Goal: Communication & Community: Answer question/provide support

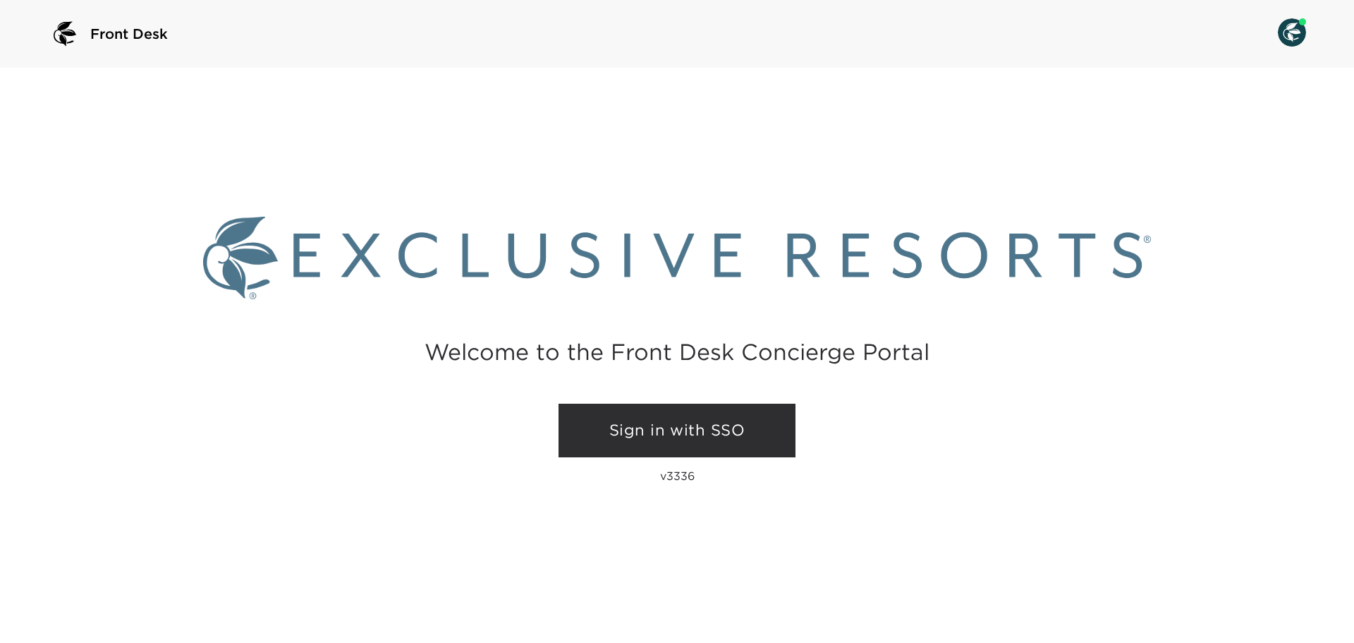
click at [691, 433] on link "Sign in with SSO" at bounding box center [677, 431] width 237 height 54
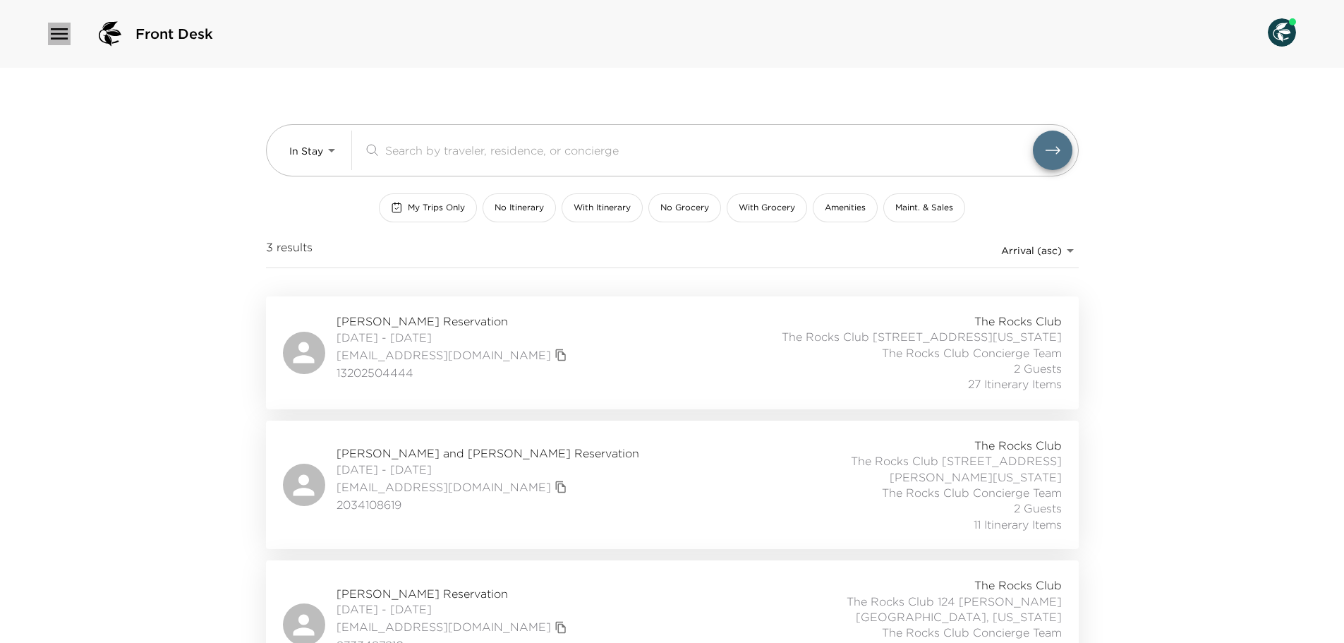
click at [53, 32] on icon "button" at bounding box center [59, 34] width 23 height 23
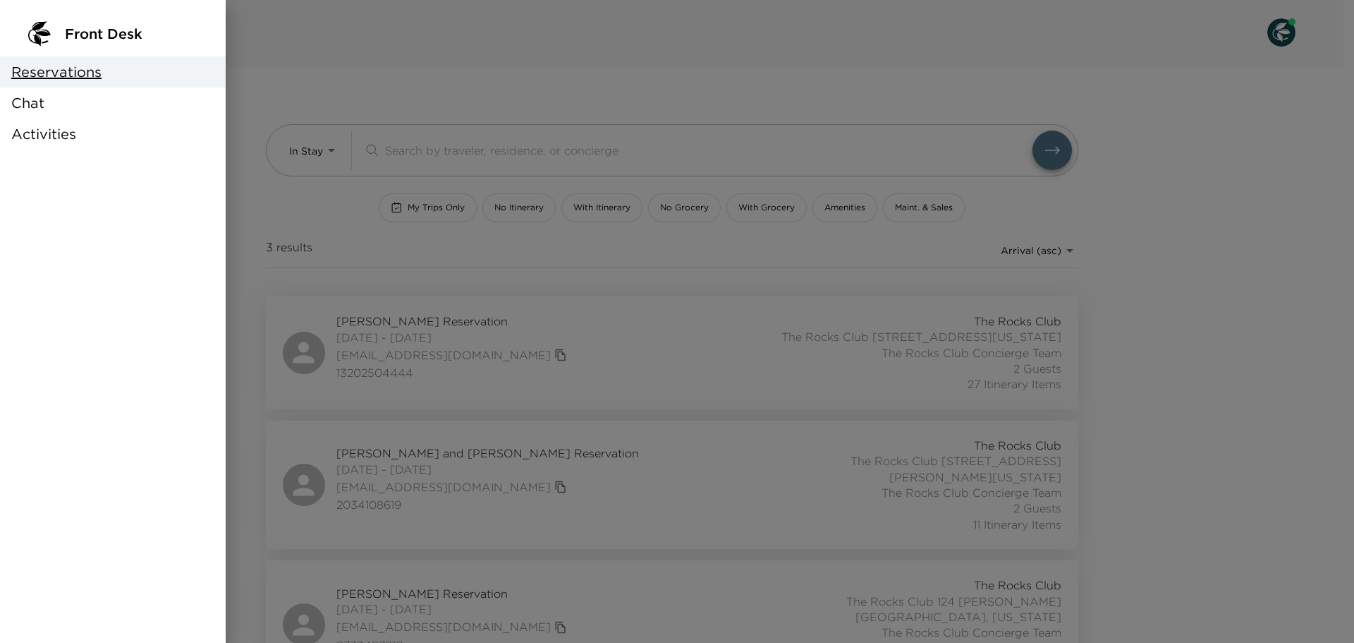
click at [41, 102] on span "Chat" at bounding box center [27, 103] width 33 height 20
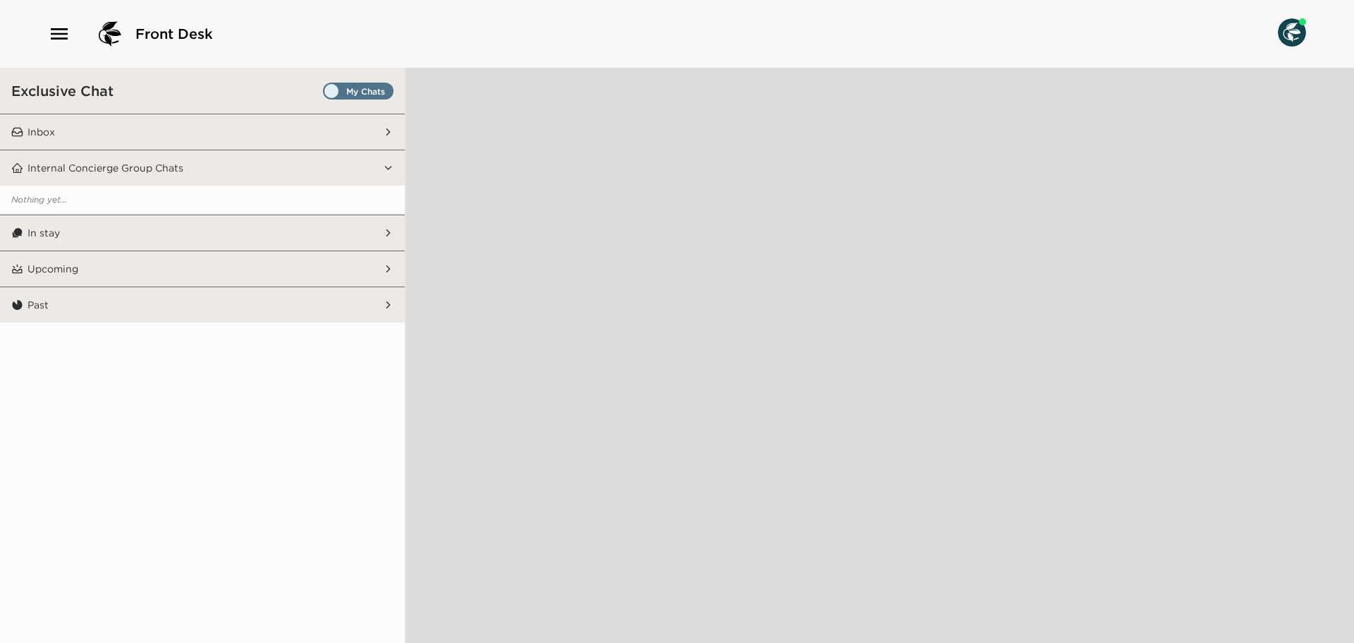
click at [387, 92] on span "Set all destinations" at bounding box center [358, 94] width 71 height 17
click at [326, 94] on input "Set all destinations" at bounding box center [326, 94] width 0 height 0
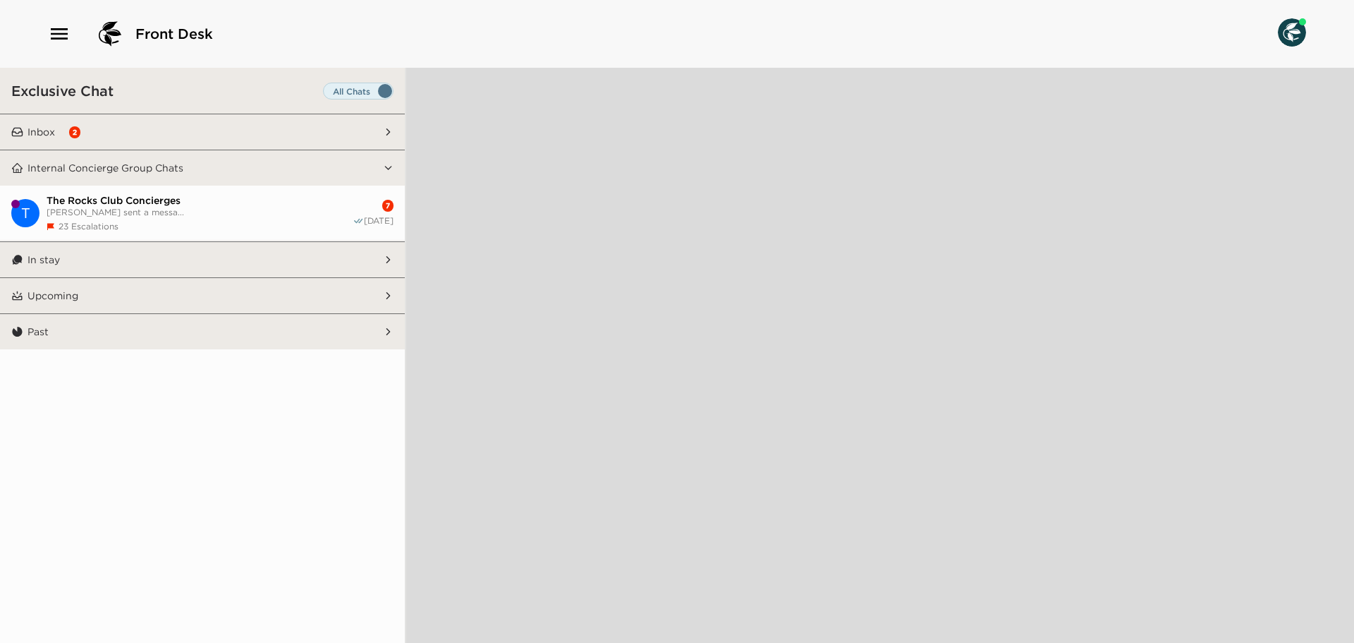
click at [296, 123] on button "Inbox 2" at bounding box center [203, 131] width 360 height 35
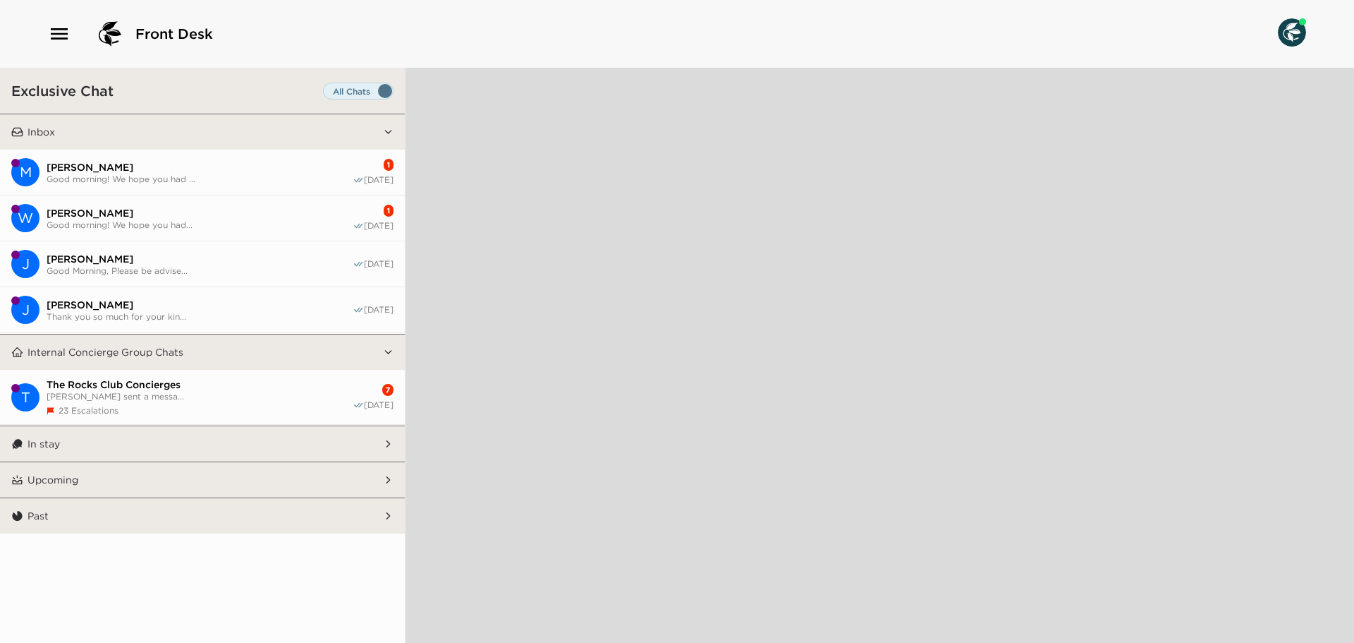
click at [291, 169] on span "[PERSON_NAME]" at bounding box center [200, 167] width 306 height 13
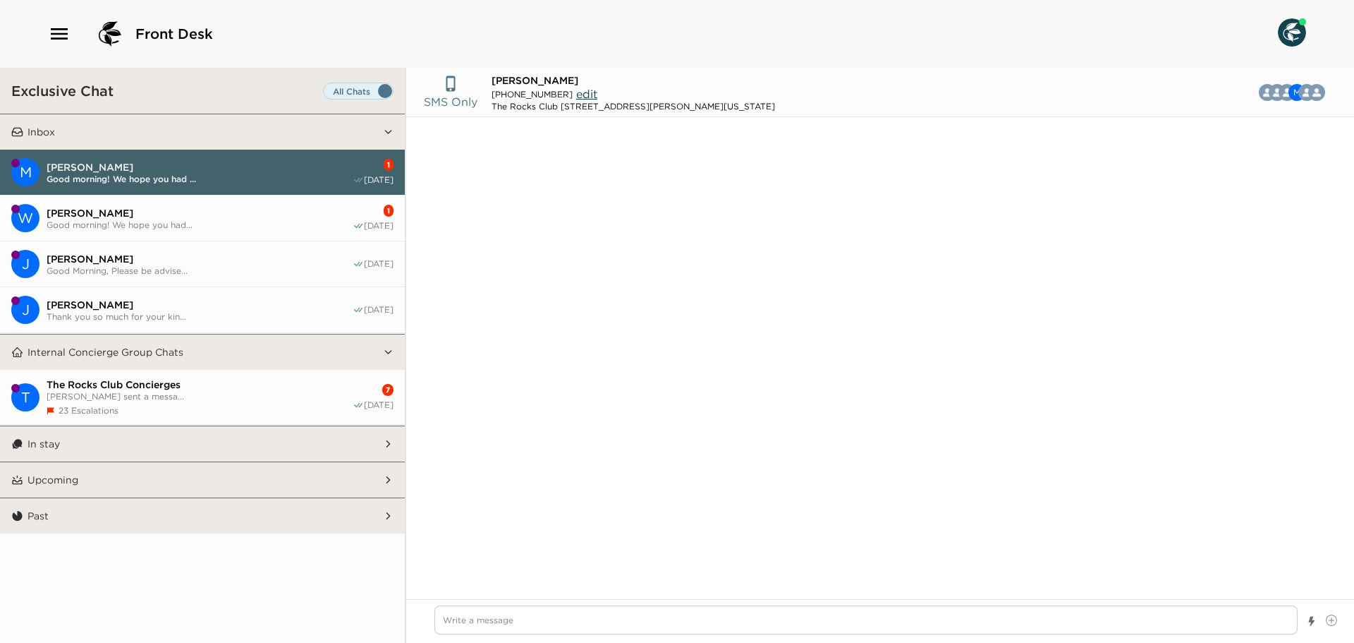
scroll to position [1101, 0]
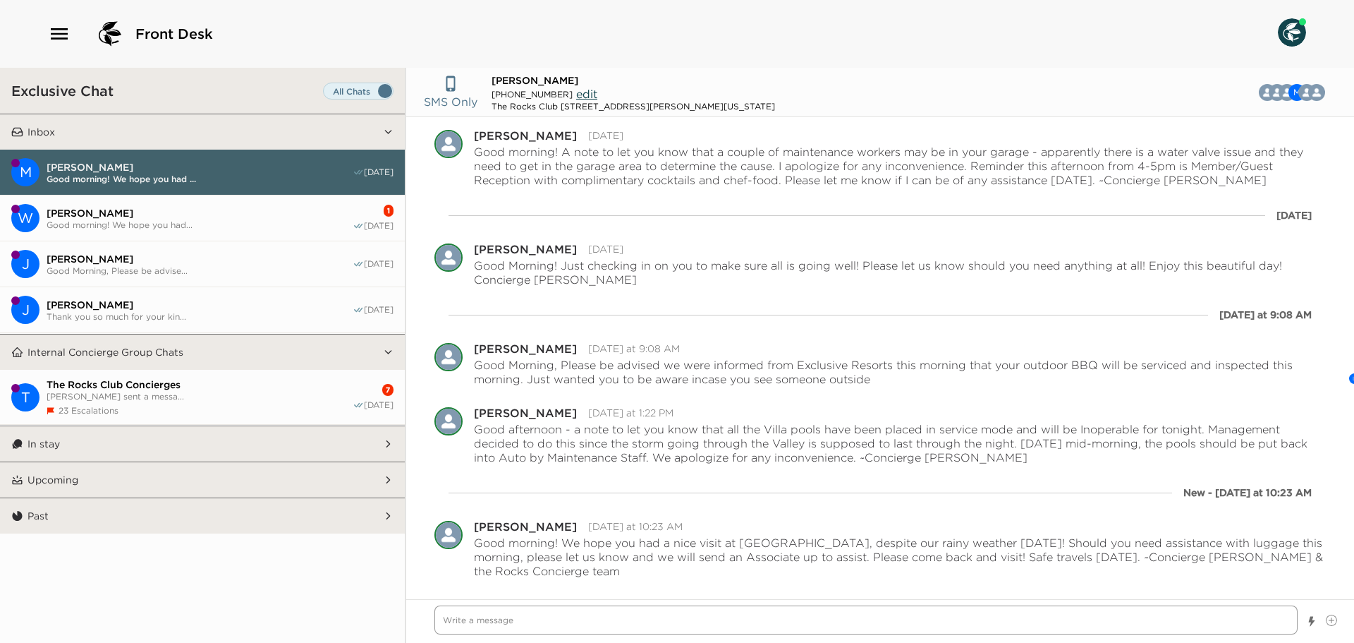
click at [517, 619] on textarea "Write a message" at bounding box center [866, 619] width 863 height 29
click at [298, 212] on span "[PERSON_NAME]" at bounding box center [200, 213] width 306 height 13
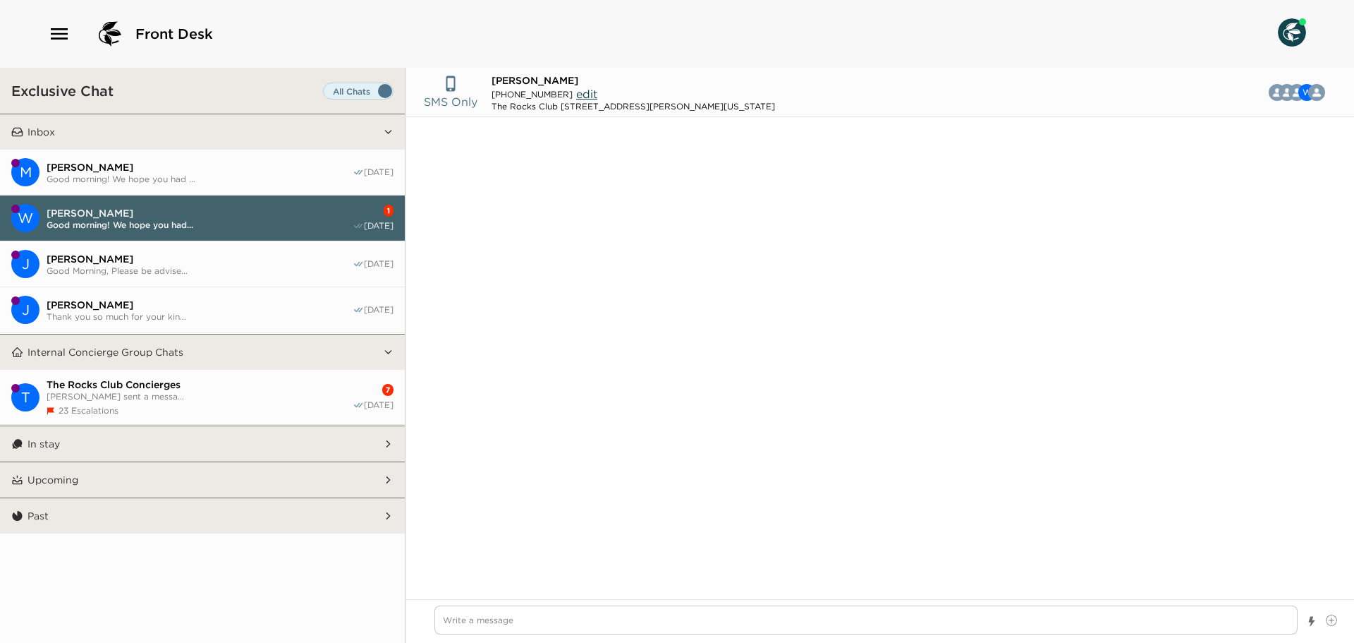
scroll to position [668, 0]
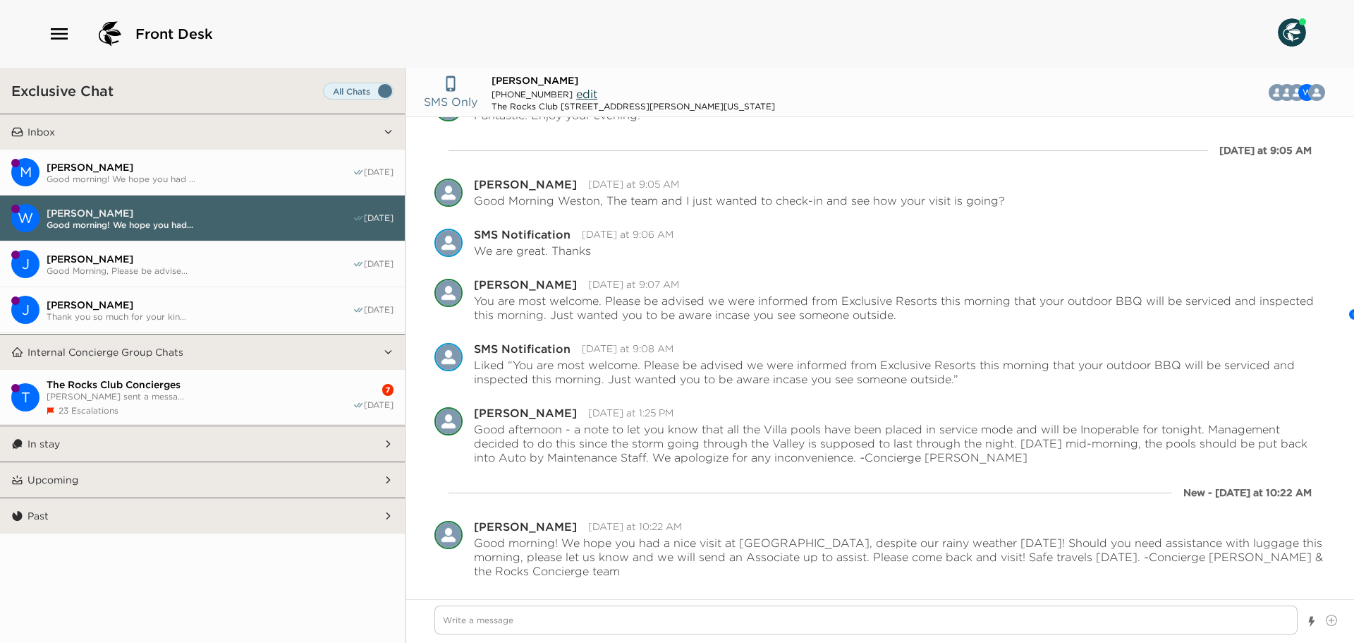
click at [276, 392] on span "[PERSON_NAME] sent a messa..." at bounding box center [200, 396] width 306 height 11
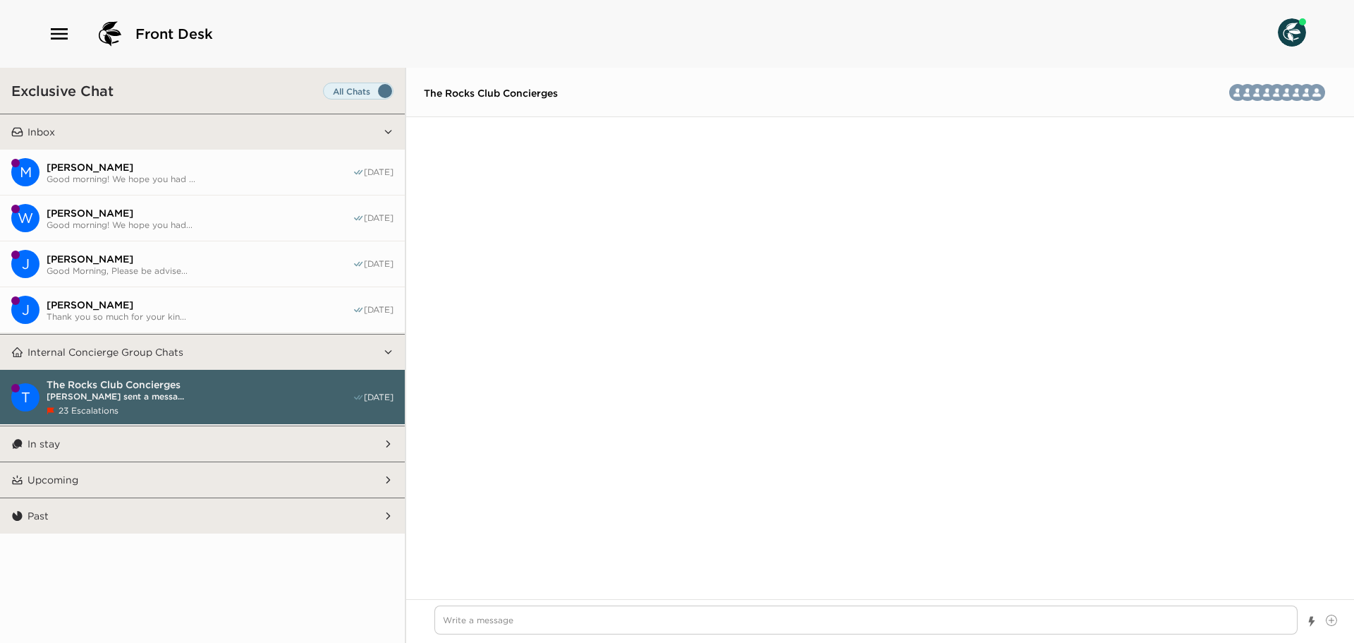
scroll to position [3570, 0]
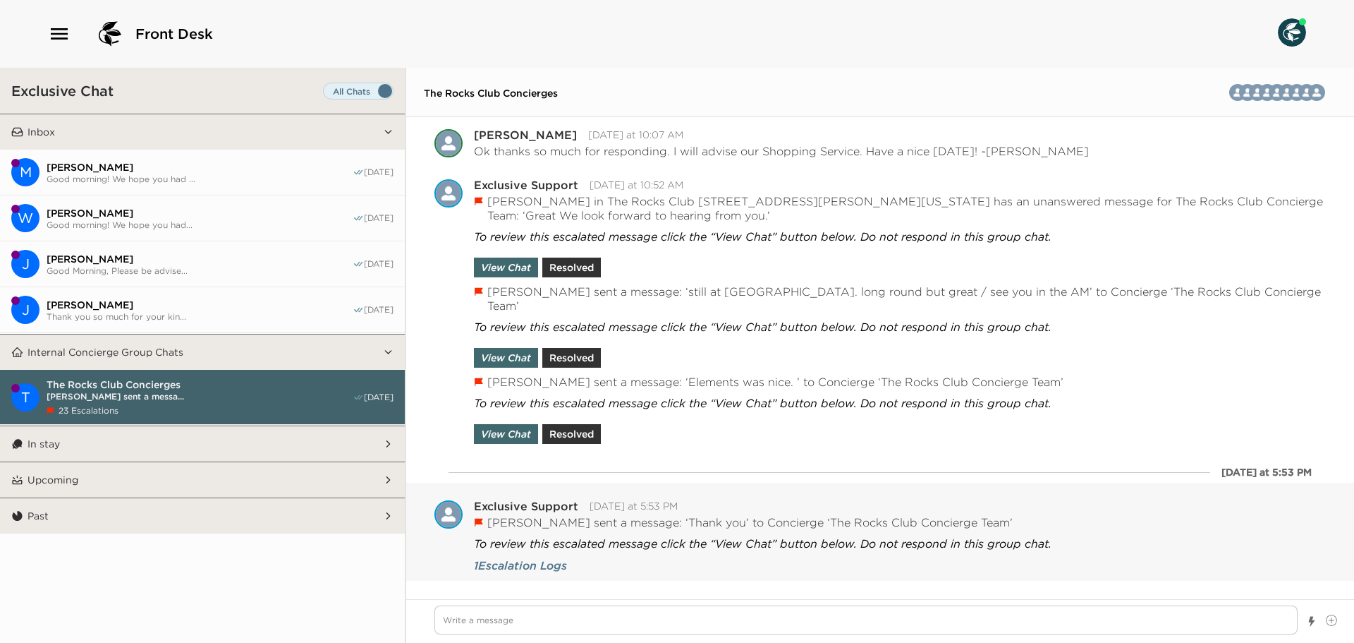
click at [519, 581] on button "View Chat" at bounding box center [506, 591] width 64 height 20
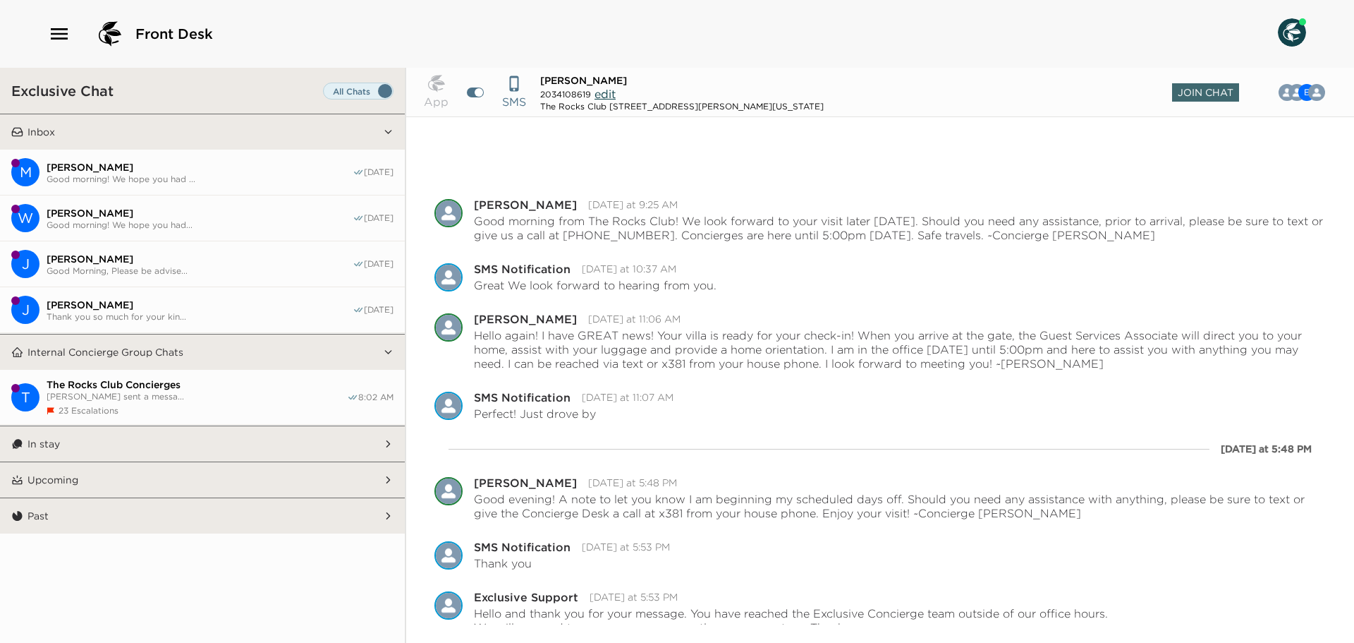
scroll to position [113, 0]
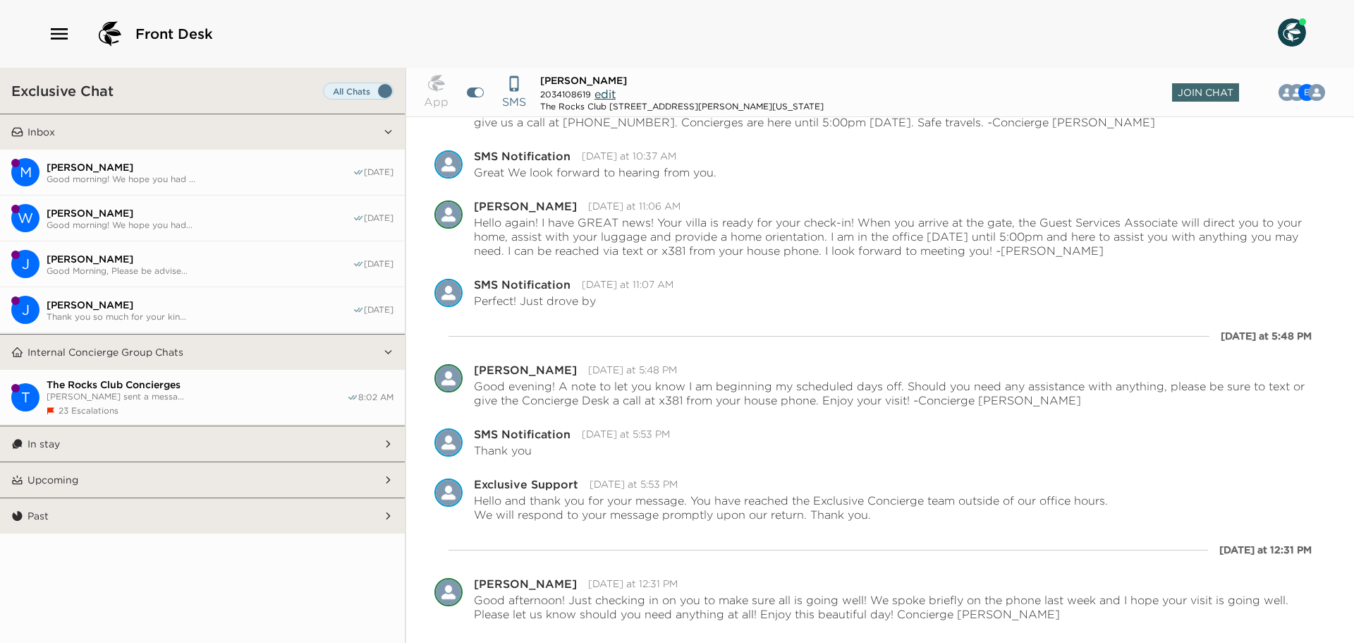
click at [301, 434] on button "In stay" at bounding box center [203, 443] width 360 height 35
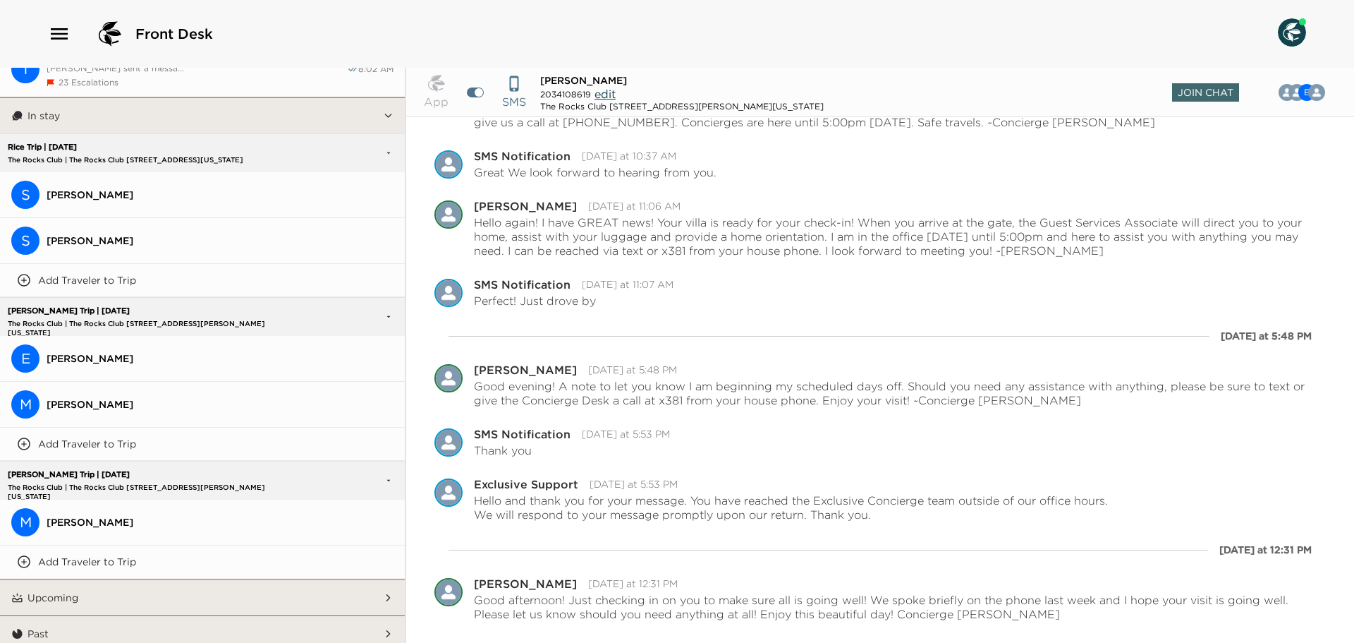
scroll to position [330, 0]
click at [293, 517] on span "[PERSON_NAME]" at bounding box center [220, 520] width 347 height 13
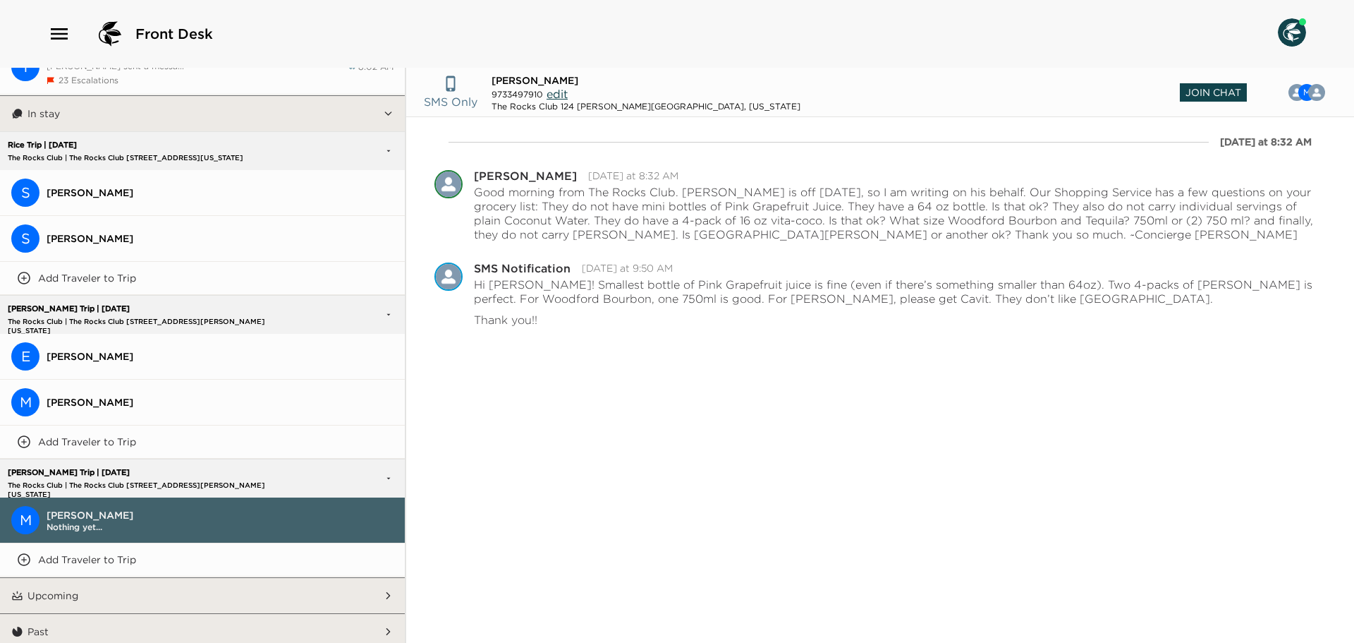
click at [1237, 89] on span "Join Chat" at bounding box center [1213, 92] width 67 height 18
click at [499, 617] on textarea "Write a message" at bounding box center [866, 619] width 863 height 29
click at [1310, 620] on icon "Show templates" at bounding box center [1312, 622] width 6 height 10
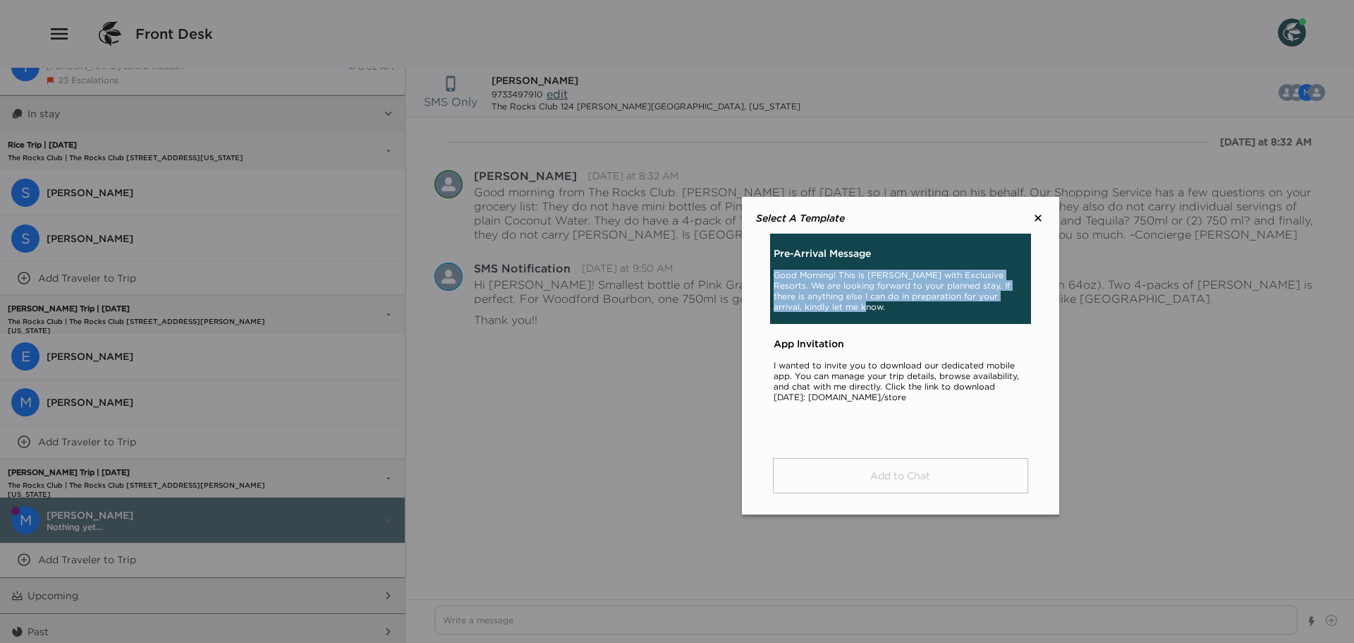
drag, startPoint x: 811, startPoint y: 313, endPoint x: 772, endPoint y: 275, distance: 54.4
click at [772, 275] on div "Pre-Arrival Message Good Morning! This is [PERSON_NAME] with Exclusive Resorts.…" at bounding box center [900, 279] width 261 height 90
copy p "Good Morning! This is [PERSON_NAME] with Exclusive Resorts. We are looking forw…"
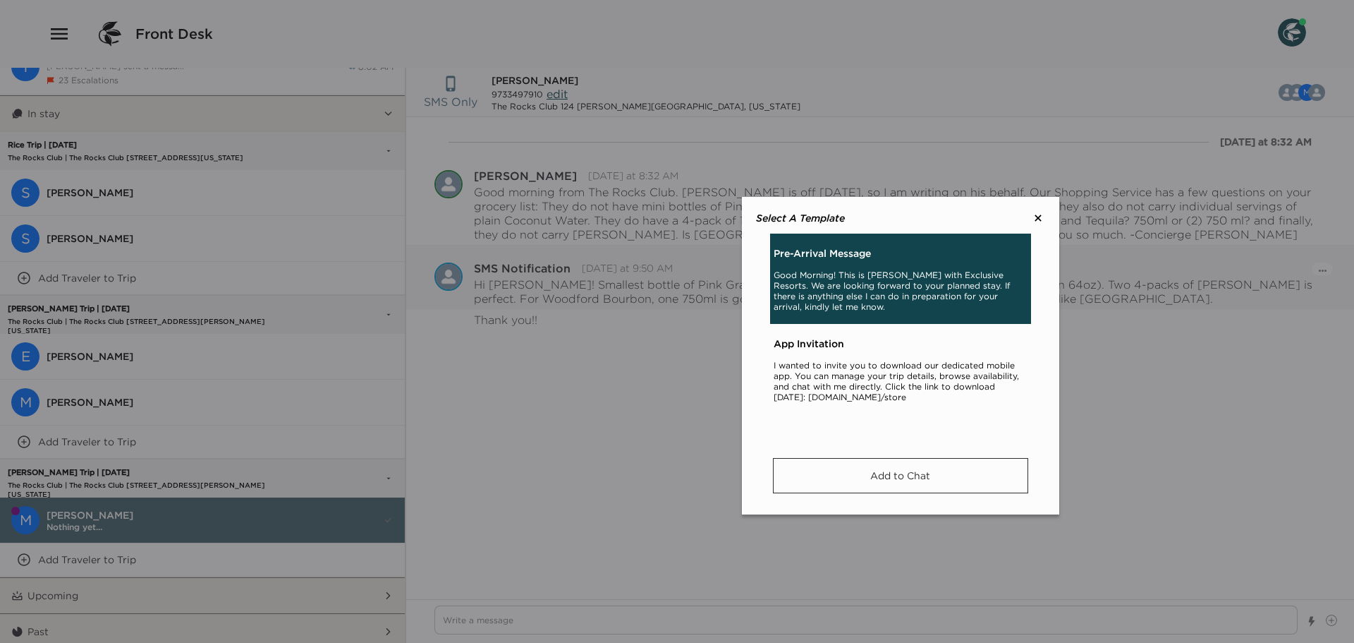
drag, startPoint x: 1043, startPoint y: 214, endPoint x: 966, endPoint y: 282, distance: 102.5
click at [1041, 215] on icon at bounding box center [1038, 218] width 14 height 14
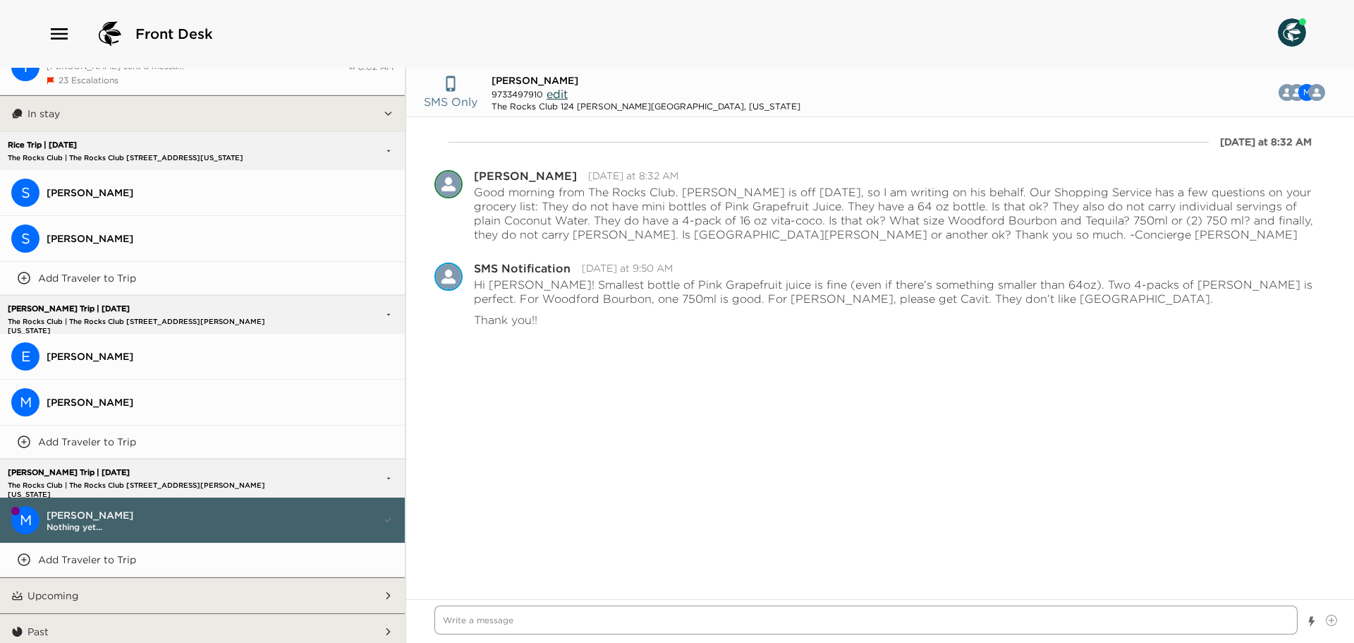
click at [528, 609] on textarea "Write a message" at bounding box center [866, 619] width 863 height 29
paste textarea "Good Morning! This is [PERSON_NAME] with Exclusive Resorts. We are looking forw…"
type textarea "x"
type textarea "Good Morning! This is [PERSON_NAME] with Exclusive Resorts. We are looking forw…"
drag, startPoint x: 672, startPoint y: 622, endPoint x: 538, endPoint y: 619, distance: 133.4
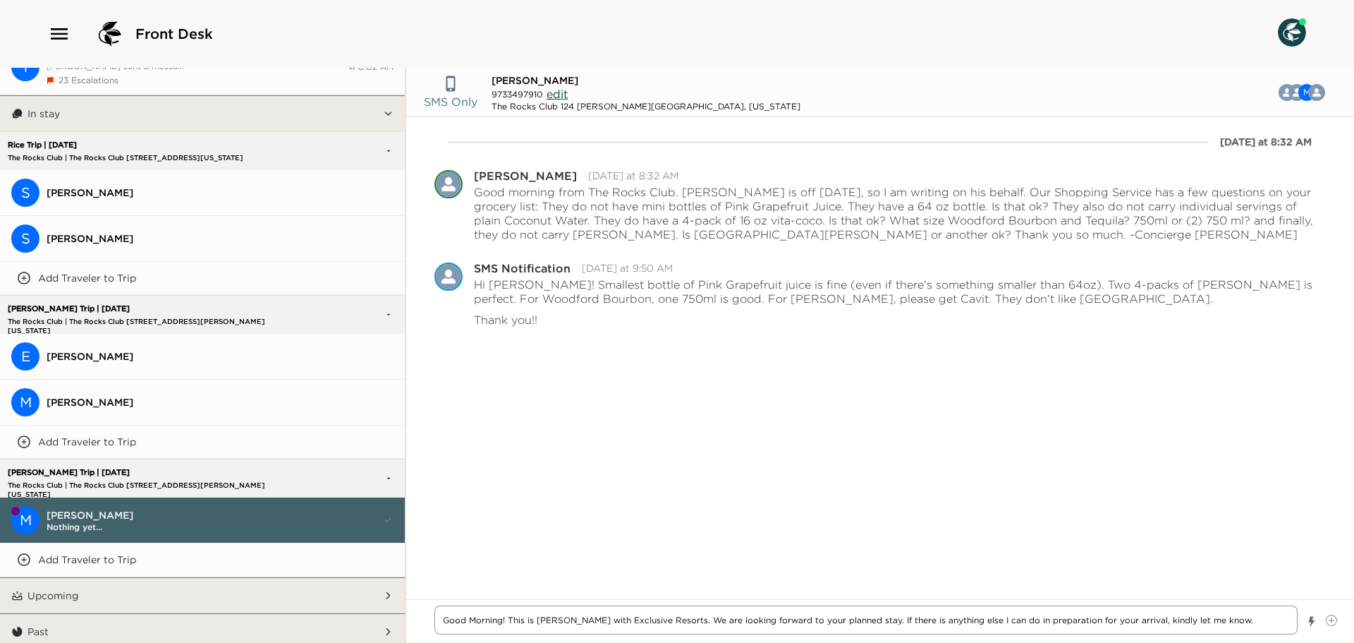
click at [538, 619] on textarea "Good Morning! This is [PERSON_NAME] with Exclusive Resorts. We are looking forw…" at bounding box center [866, 619] width 863 height 29
type textarea "x"
type textarea "Good Morning! This is t. We are looking forward to your planned stay. If there …"
type textarea "x"
type textarea "Good Morning! This is th. We are looking forward to your planned stay. If there…"
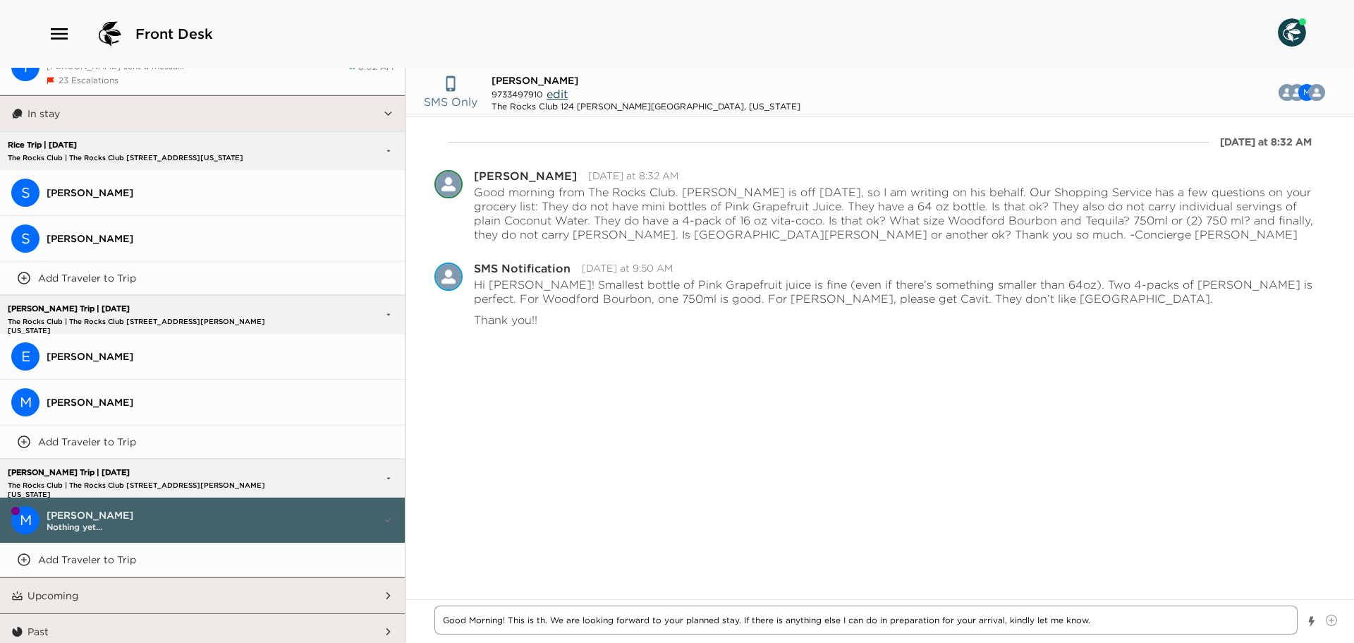
type textarea "x"
type textarea "Good Morning! This is the. We are looking forward to your planned stay. If ther…"
type textarea "x"
type textarea "Good Morning! This is the . We are looking forward to your planned stay. If the…"
type textarea "x"
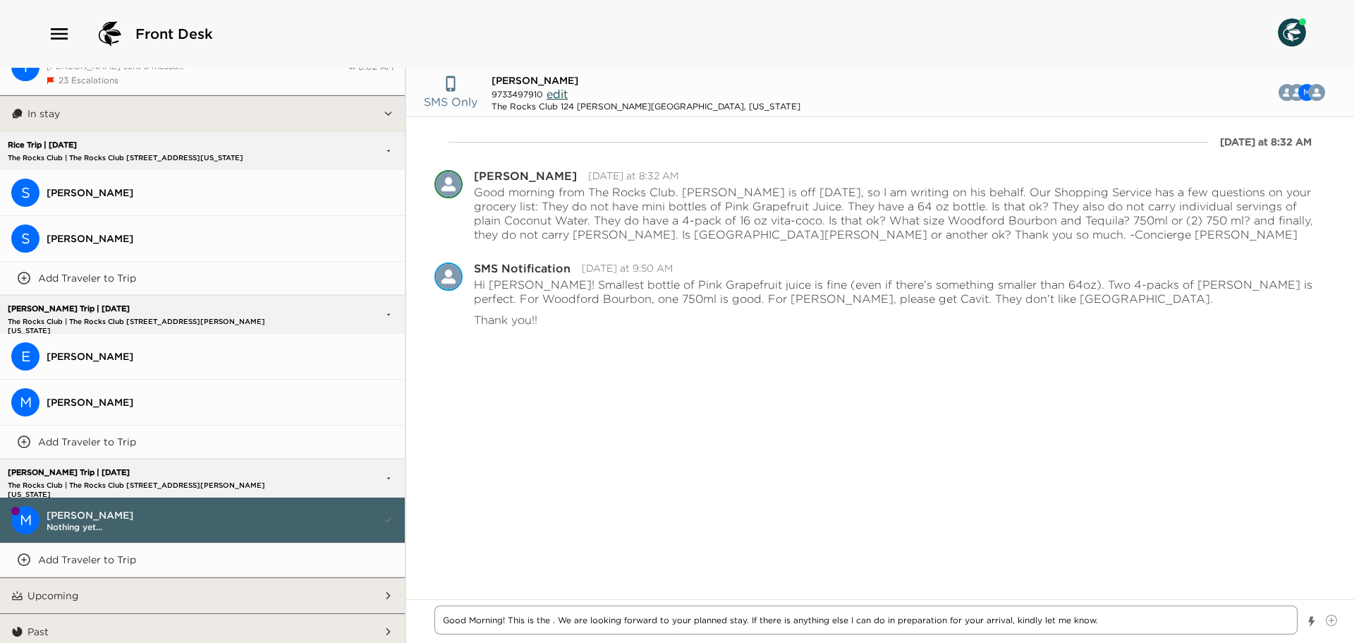
type textarea "Good Morning! This is the R. We are looking forward to your planned stay. If th…"
type textarea "x"
type textarea "Good Morning! This is the Ro. We are looking forward to your planned stay. If t…"
type textarea "x"
type textarea "Good Morning! This is the Roc. We are looking forward to your planned stay. If …"
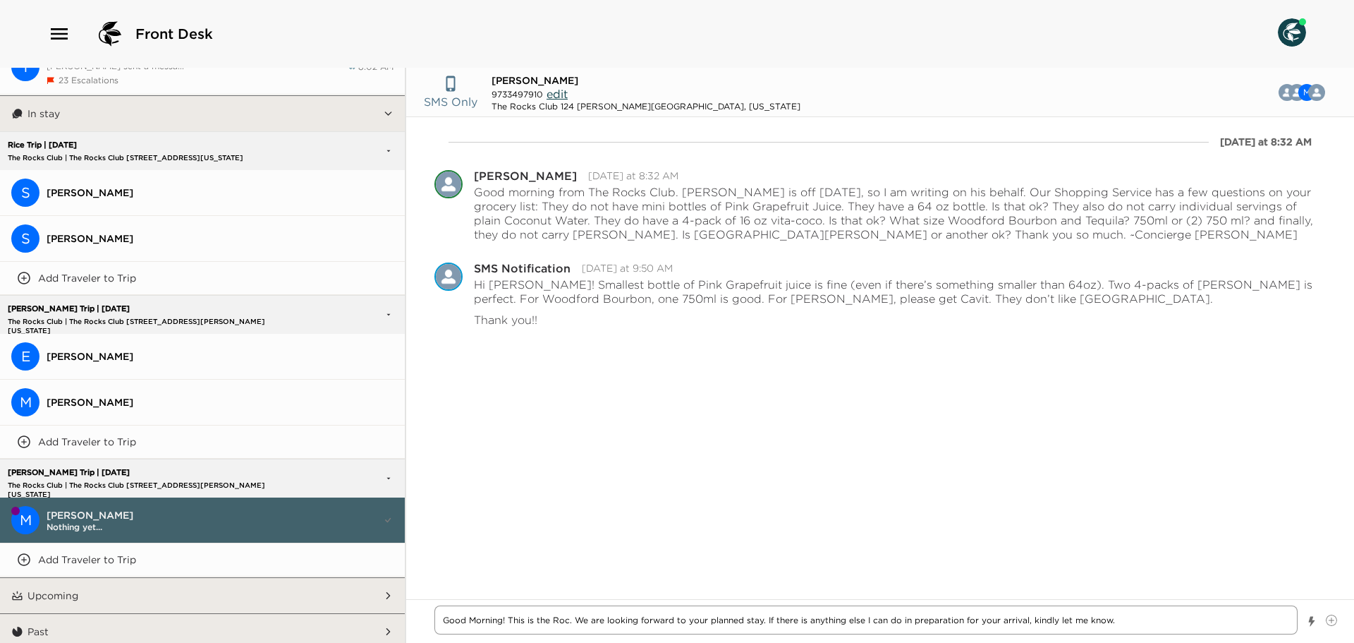
type textarea "x"
type textarea "Good Morning! This is the Rock. We are looking forward to your planned stay. If…"
type textarea "x"
type textarea "Good Morning! This is the Rocks. We are looking forward to your planned stay. I…"
type textarea "x"
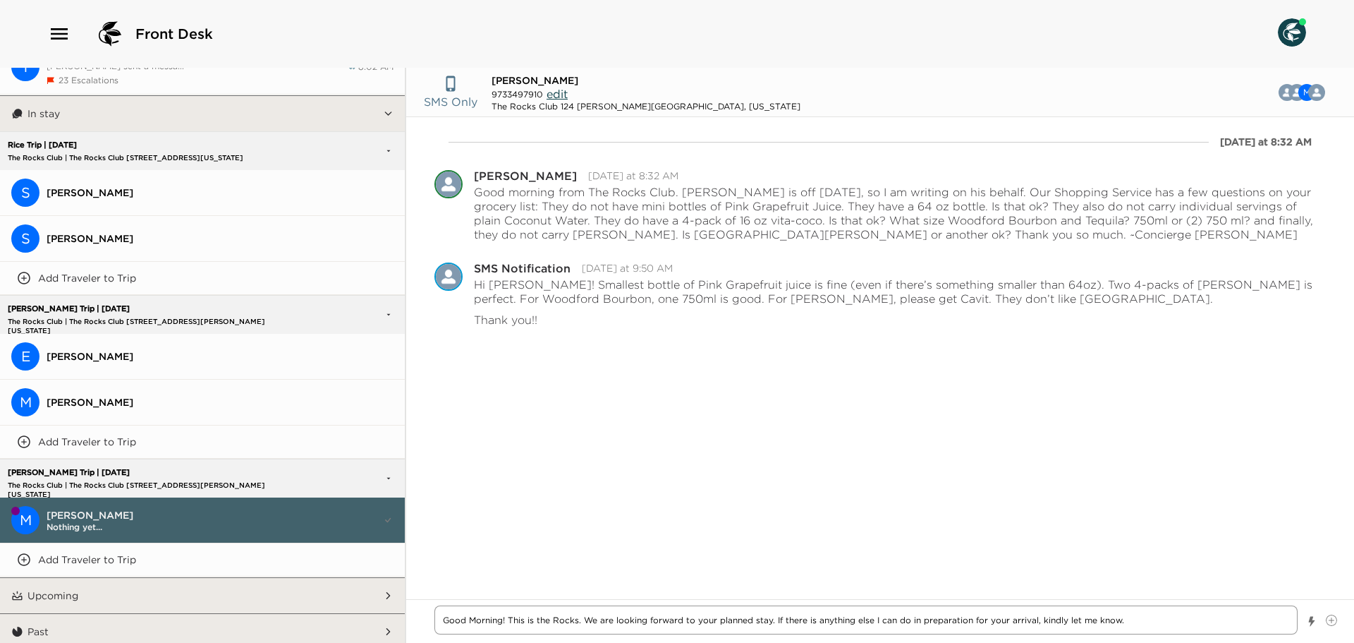
type textarea "Good Morning! This is the Rocks . We are looking forward to your planned stay. …"
type textarea "x"
type textarea "Good Morning! This is the Rocks Cl. We are looking forward to your planned stay…"
type textarea "x"
type textarea "Good Morning! This is the Rocks Cl;. We are looking forward to your planned sta…"
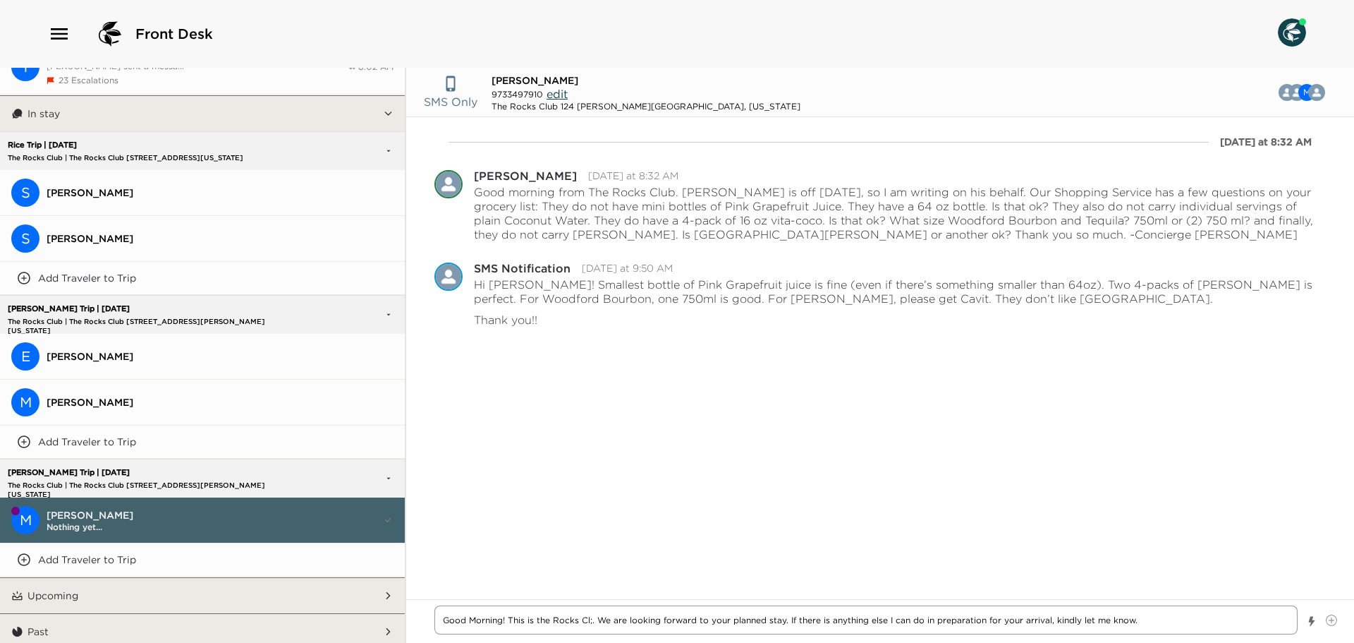
type textarea "x"
type textarea "Good Morning! This is the Rocks Cl;u. We are looking forward to your planned st…"
type textarea "x"
type textarea "Good Morning! This is the Rocks Cl;ub. We are looking forward to your planned s…"
type textarea "x"
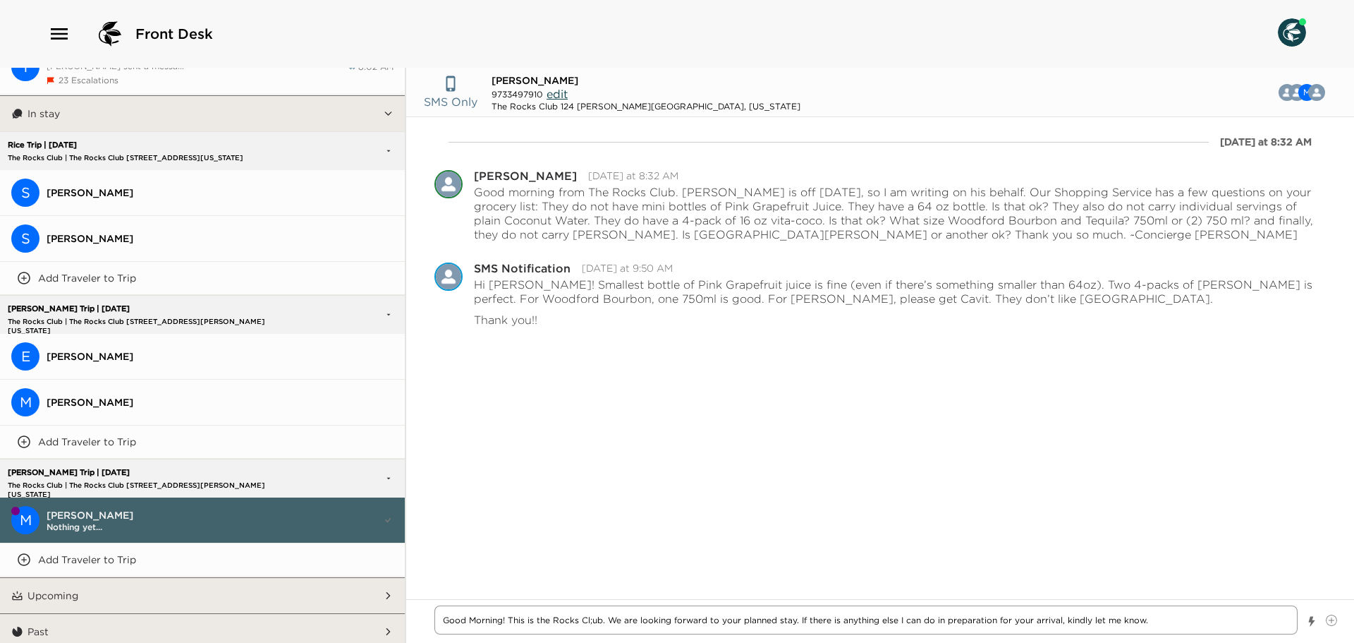
type textarea "Good Morning! This is the Rocks Cl;u. We are looking forward to your planned st…"
type textarea "x"
type textarea "Good Morning! This is the Rocks Cl;. We are looking forward to your planned sta…"
type textarea "x"
type textarea "Good Morning! This is the Rocks Cl. We are looking forward to your planned stay…"
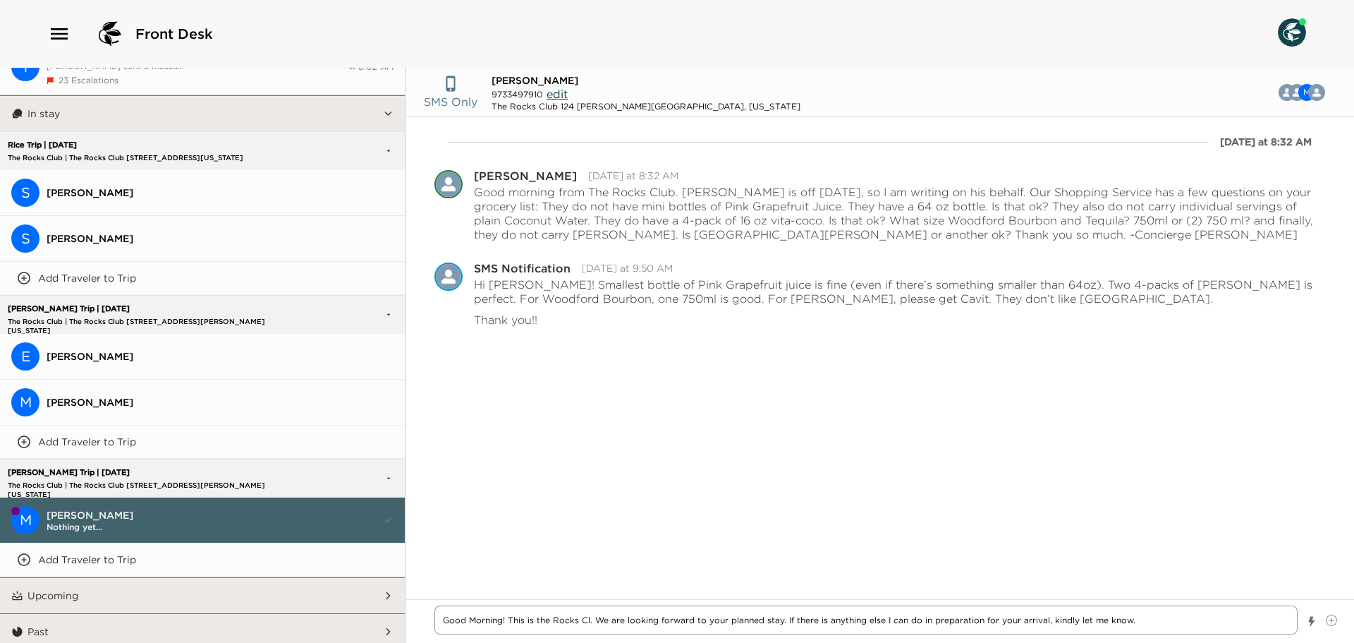
type textarea "x"
type textarea "Good Morning! This is the Rocks Clu. We are looking forward to your planned sta…"
type textarea "x"
type textarea "Good Morning! This is the Rocks Club. We are looking forward to your planned st…"
type textarea "x"
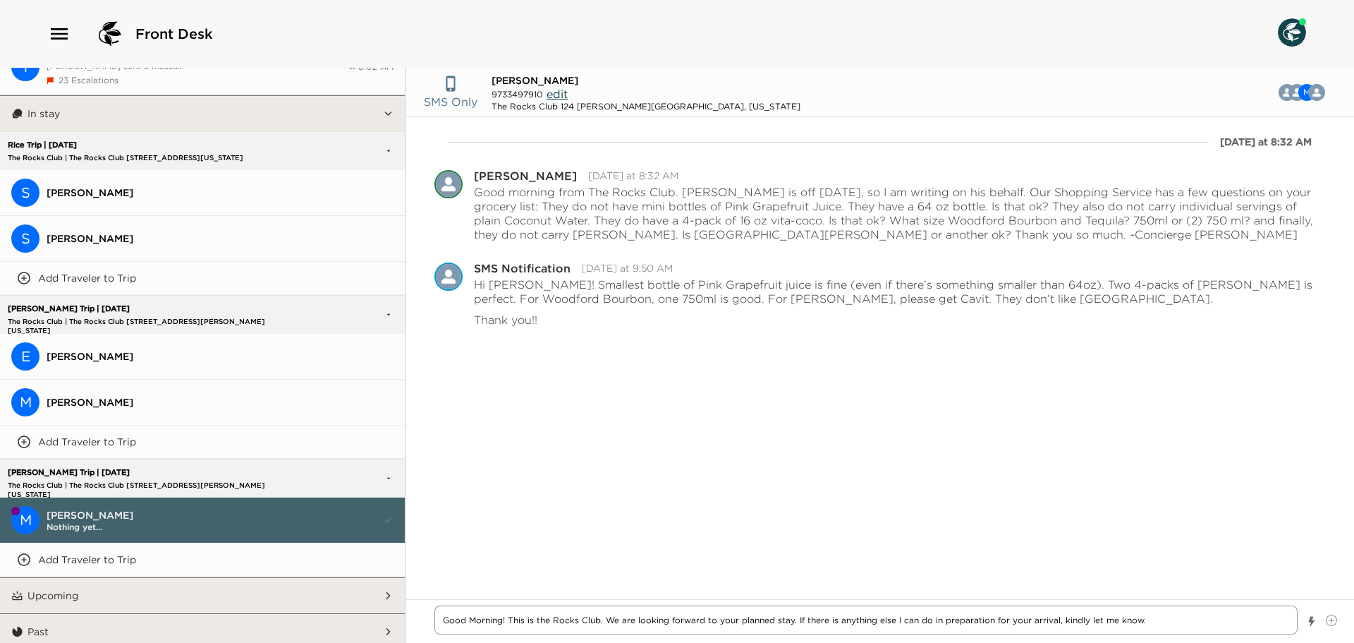
type textarea "Good Morning! This is the Rocks Club . We are looking forward to your planned s…"
type textarea "x"
type textarea "Good Morning! This is the Rocks Club C. We are looking forward to your planned …"
type textarea "x"
type textarea "Good Morning! This is the Rocks Club Co. We are looking forward to your planned…"
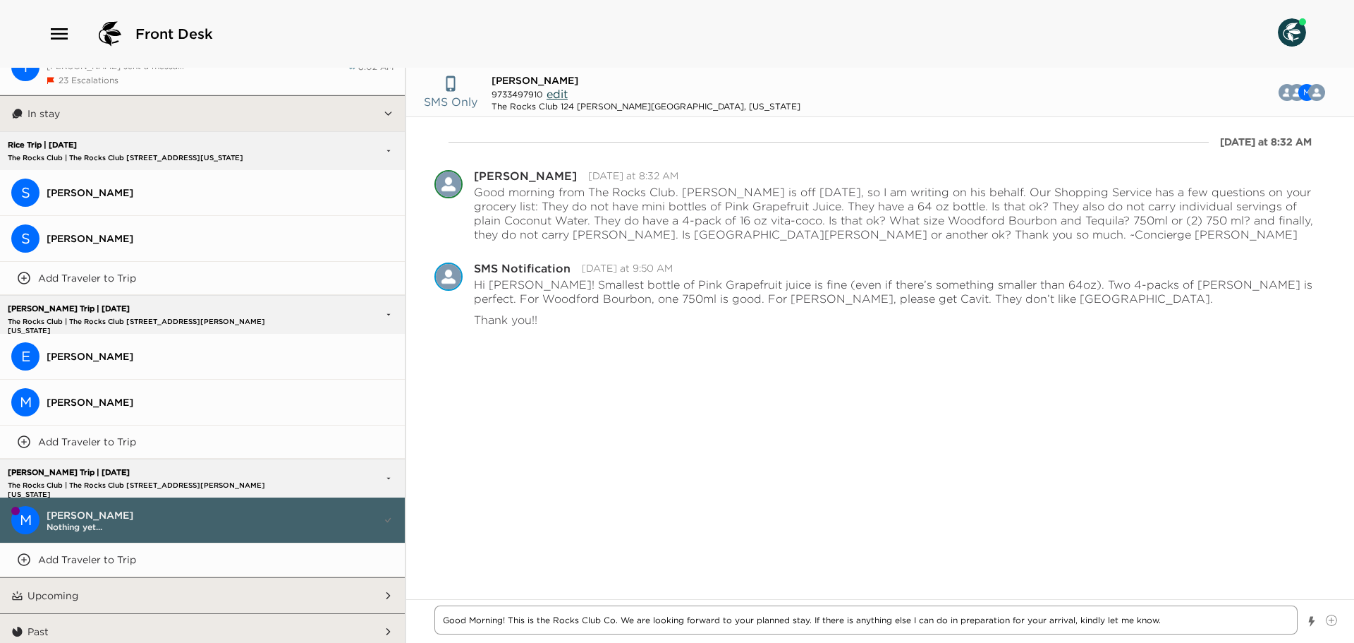
type textarea "x"
type textarea "Good Morning! This is the Rocks Club Con. We are looking forward to your planne…"
type textarea "x"
type textarea "Good Morning! This is the Rocks Club Conc. We are looking forward to your plann…"
type textarea "x"
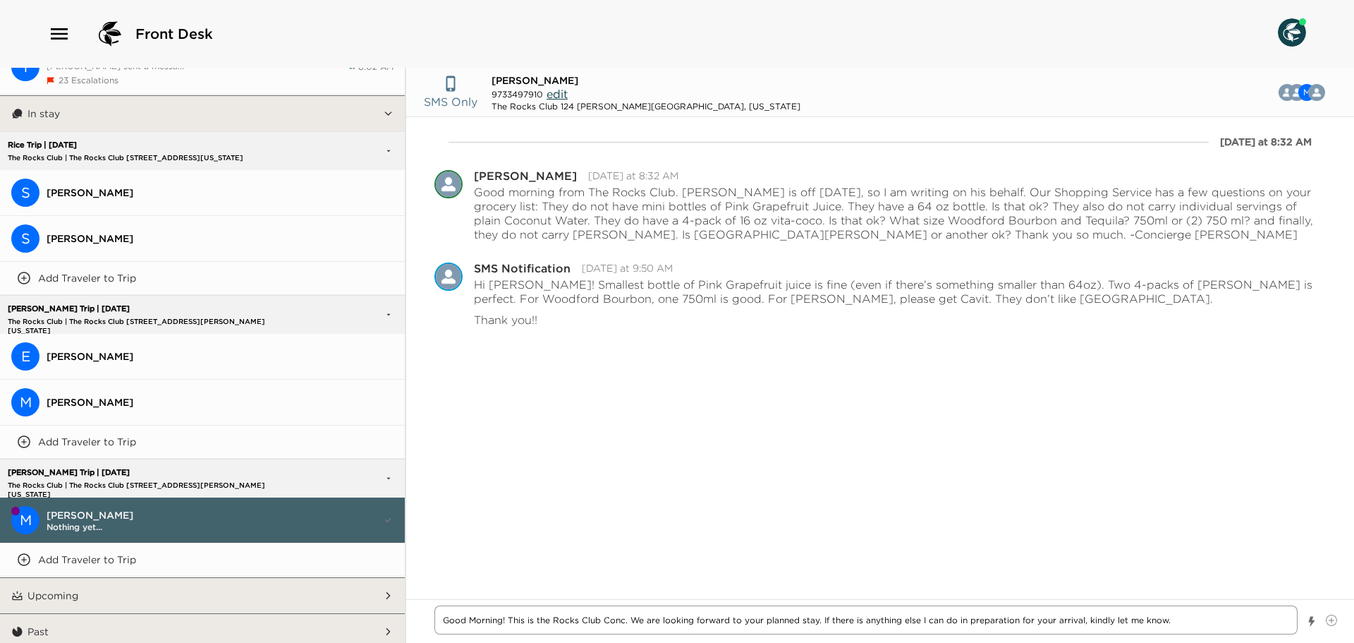
type textarea "Good Morning! This is the Rocks Club Conci. We are looking forward to your plan…"
type textarea "x"
type textarea "Good Morning! This is the Rocks Club Concie. We are looking forward to your pla…"
type textarea "x"
type textarea "Good Morning! This is the Rocks Club Concier. We are looking forward to your pl…"
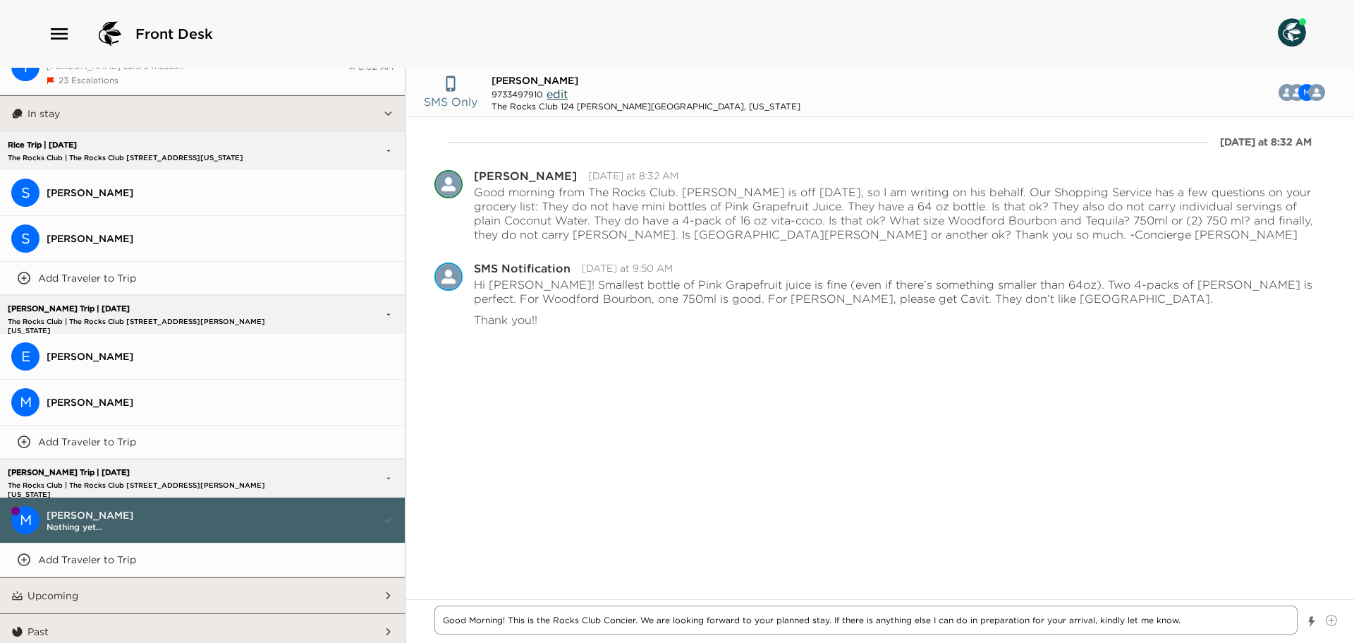
type textarea "x"
type textarea "Good Morning! This is the Rocks Club Concierg. We are looking forward to your p…"
type textarea "x"
type textarea "Good Morning! This is the Rocks Club Concierge. We are looking forward to your …"
type textarea "x"
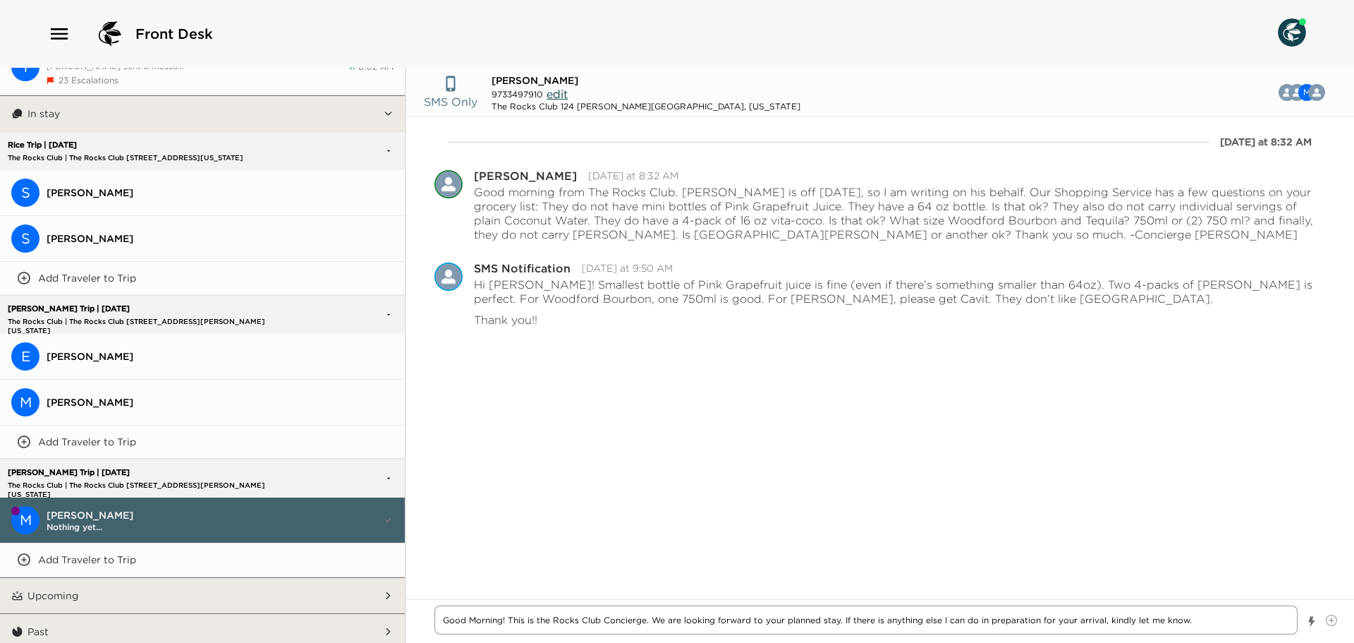
type textarea "Good Morning! This is the Rocks Club Concierge . We are looking forward to your…"
type textarea "x"
type textarea "Good Morning! This is the Rocks Club Concierge T. We are looking forward to you…"
type textarea "x"
type textarea "Good Morning! This is the Rocks Club Concierge Te. We are looking forward to yo…"
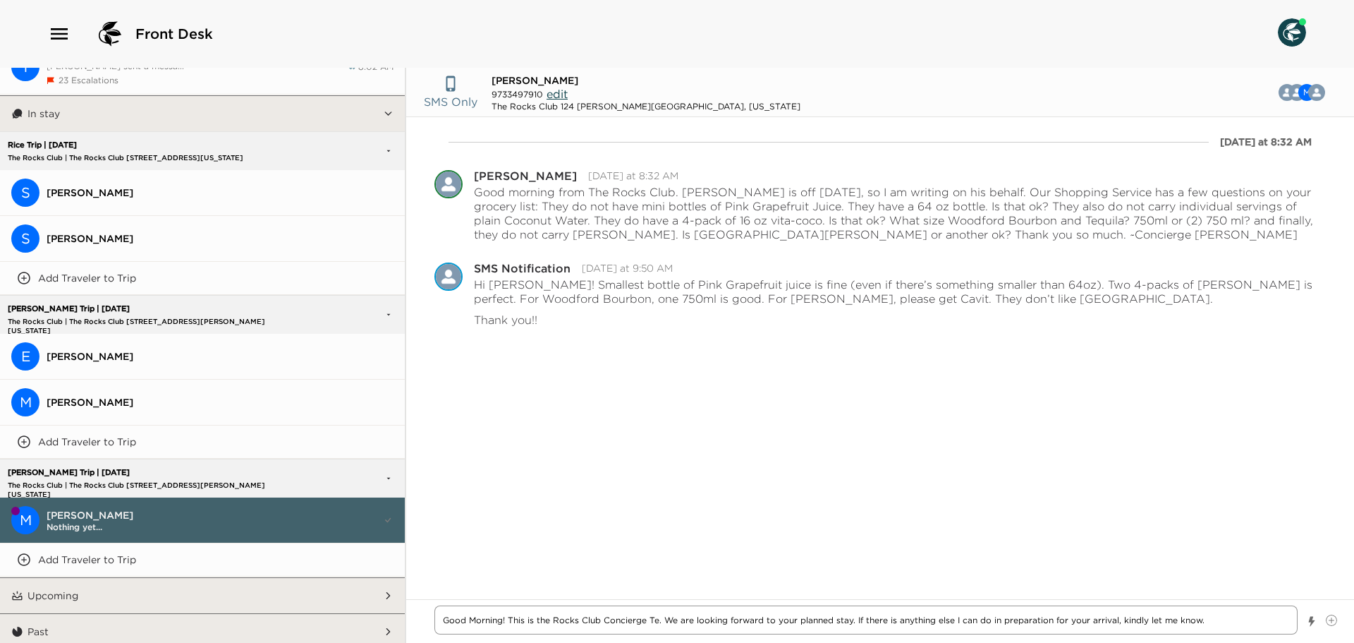
type textarea "x"
type textarea "Good Morning! This is the Rocks Club Concierge Tea. We are looking forward to y…"
type textarea "x"
type textarea "Good Morning! This is the Rocks Club Concierge Team. We are looking forward to …"
click at [968, 623] on textarea "Good Morning! This is the Rocks Club Concierge Team. We are looking forward to …" at bounding box center [866, 619] width 863 height 29
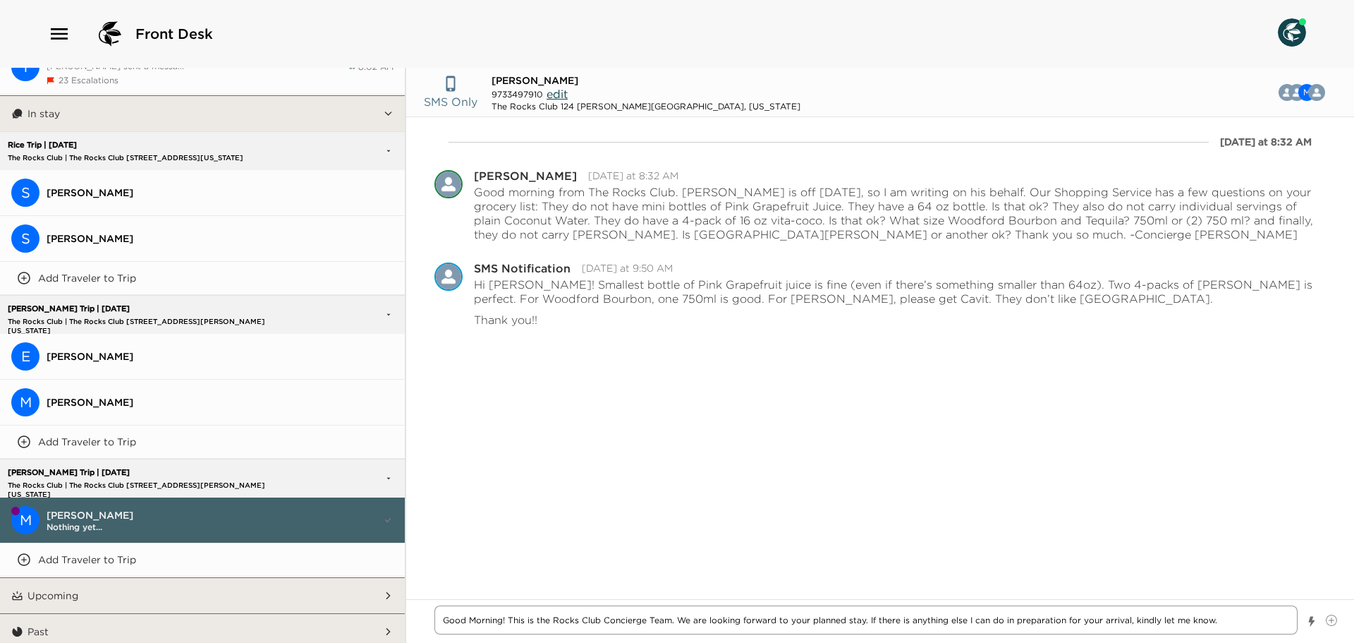
type textarea "x"
type textarea "Good Morning! This is the Rocks Club Concierge Team. We are looking forward to …"
type textarea "x"
type textarea "Good Morning! This is the Rocks Club Concierge Team. We are looking forward to …"
type textarea "x"
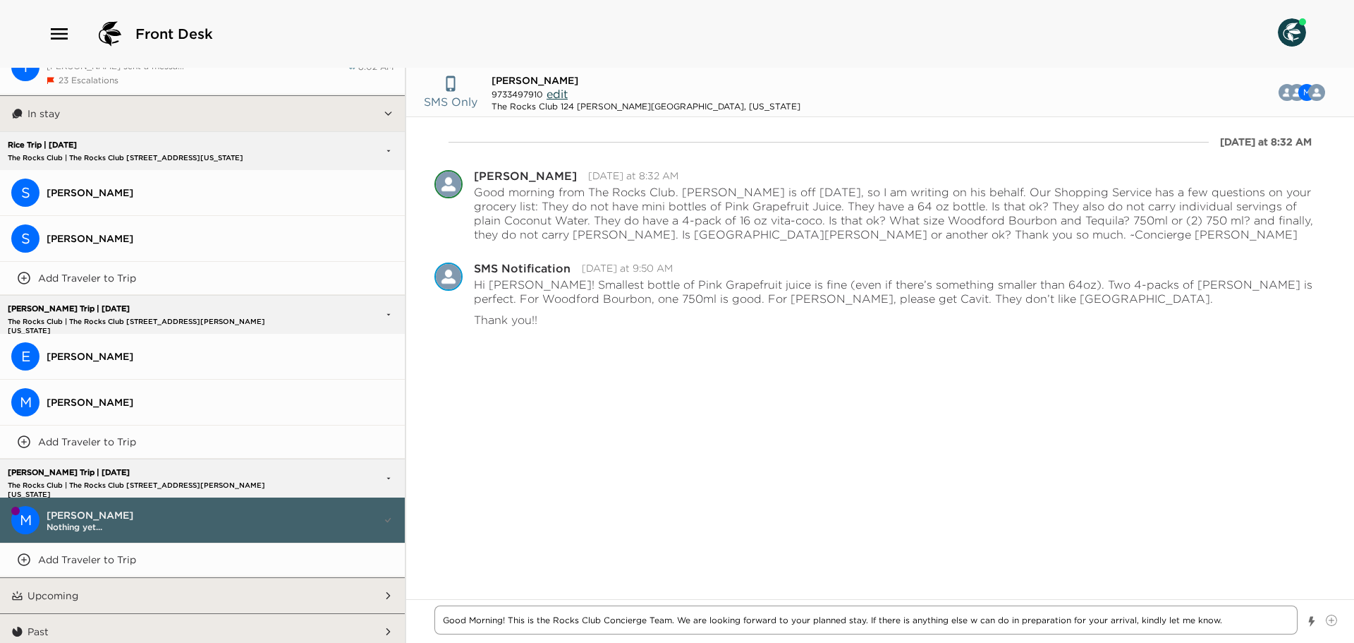
type textarea "Good Morning! This is the Rocks Club Concierge Team. We are looking forward to …"
click at [1189, 624] on textarea "Good Morning! This is the Rocks Club Concierge Team. We are looking forward to …" at bounding box center [866, 619] width 863 height 29
click at [1192, 622] on textarea "Good Morning! This is the Rocks Club Concierge Team. We are looking forward to …" at bounding box center [866, 619] width 863 height 29
type textarea "x"
type textarea "Good Morning! This is the Rocks Club Concierge Team. We are looking forward to …"
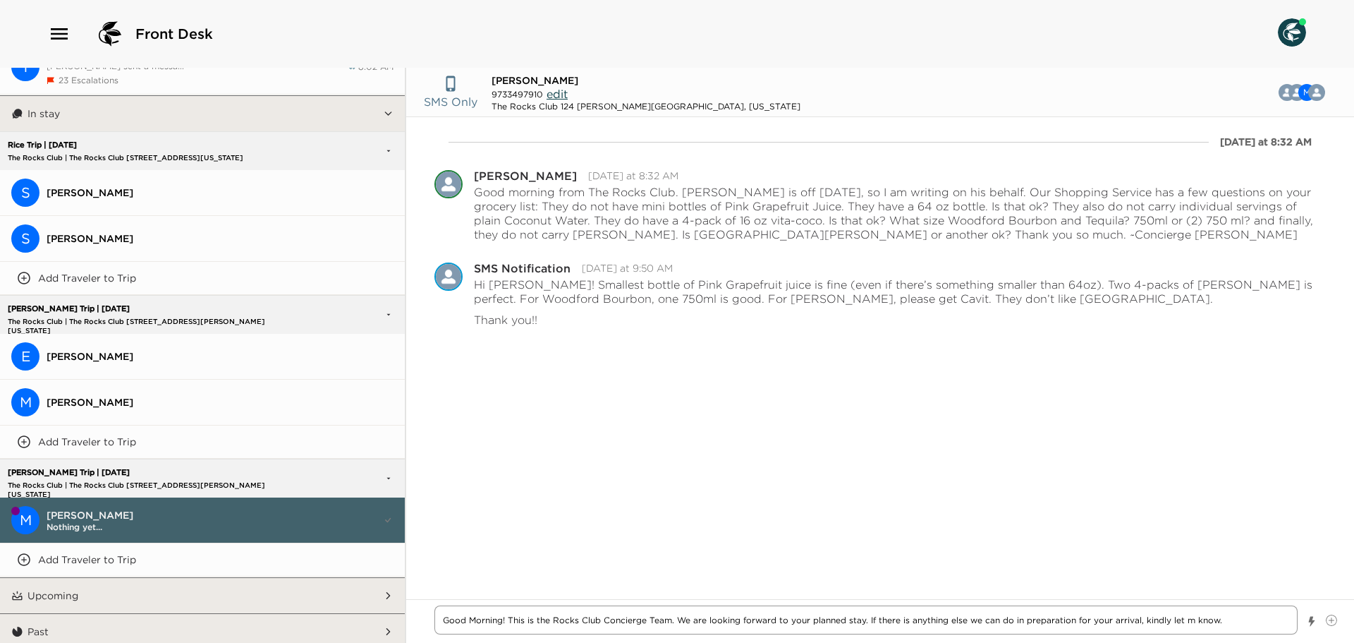
type textarea "x"
type textarea "Good Morning! This is the Rocks Club Concierge Team. We are looking forward to …"
type textarea "x"
type textarea "Good Morning! This is the Rocks Club Concierge Team. We are looking forward to …"
type textarea "x"
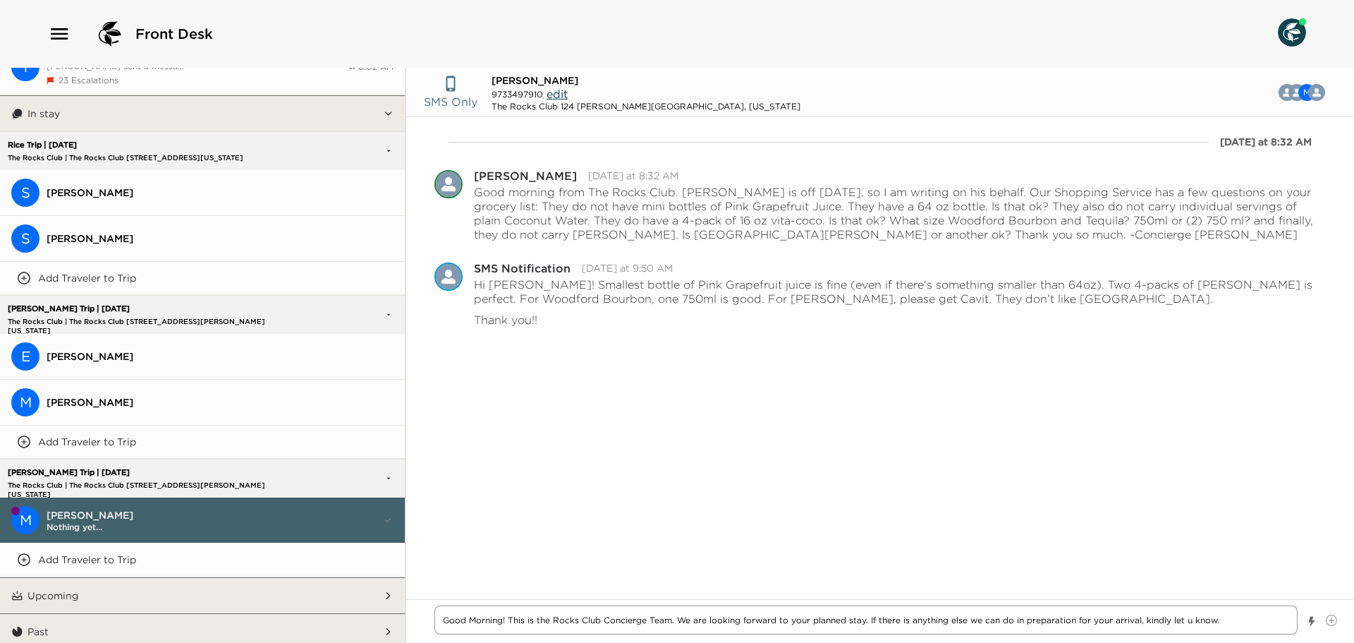
type textarea "Good Morning! This is the Rocks Club Concierge Team. We are looking forward to …"
click at [1243, 620] on textarea "Good Morning! This is the Rocks Club Concierge Team. We are looking forward to …" at bounding box center [866, 619] width 863 height 29
type textarea "x"
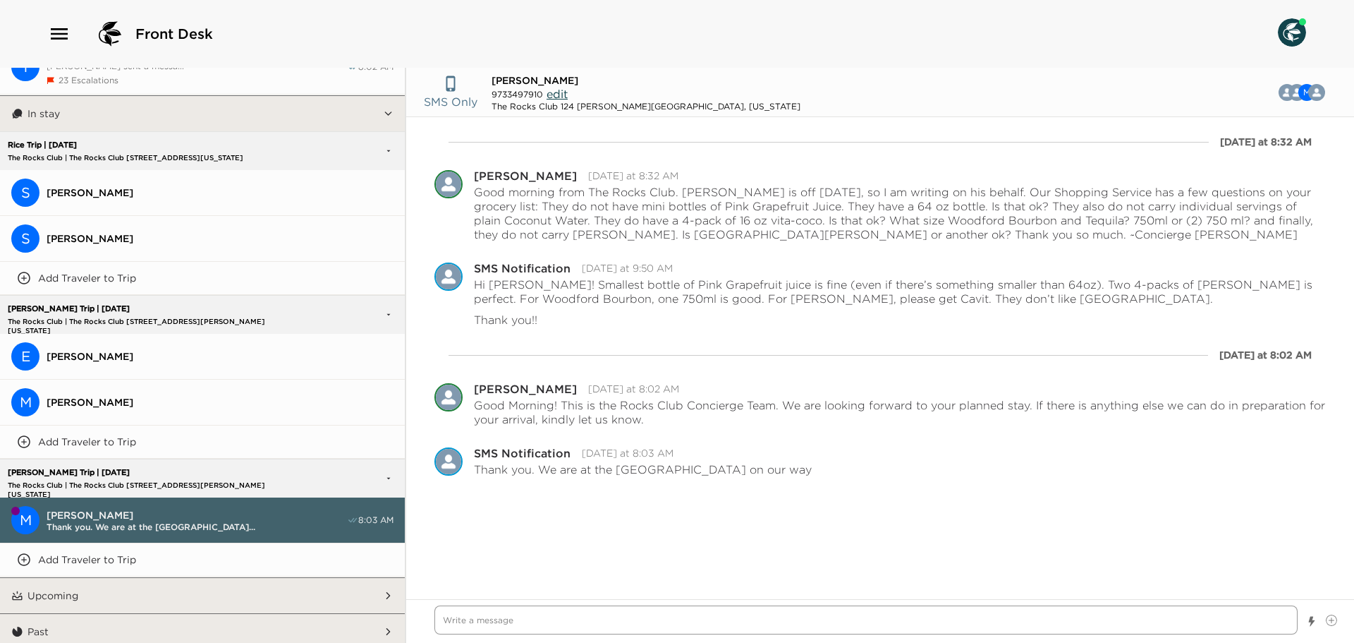
type textarea "x"
type textarea "S"
type textarea "x"
type textarea "Sa"
type textarea "x"
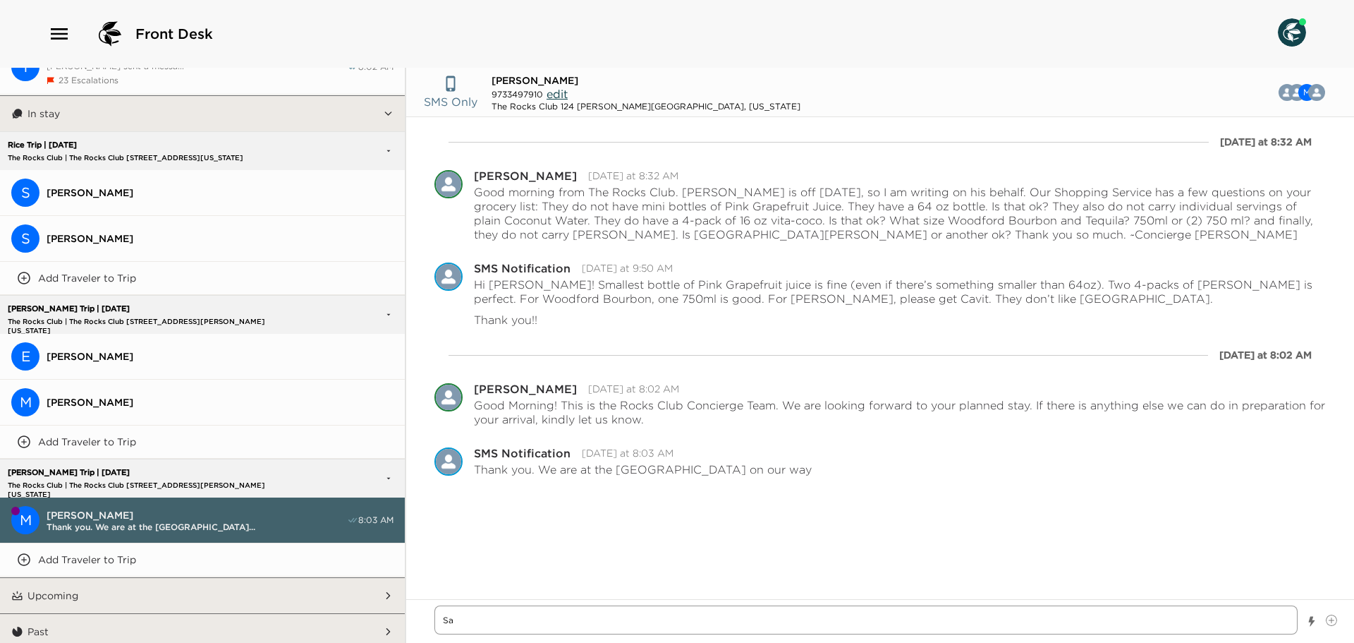
type textarea "Saf"
type textarea "x"
type textarea "Safe"
type textarea "x"
type textarea "Safe"
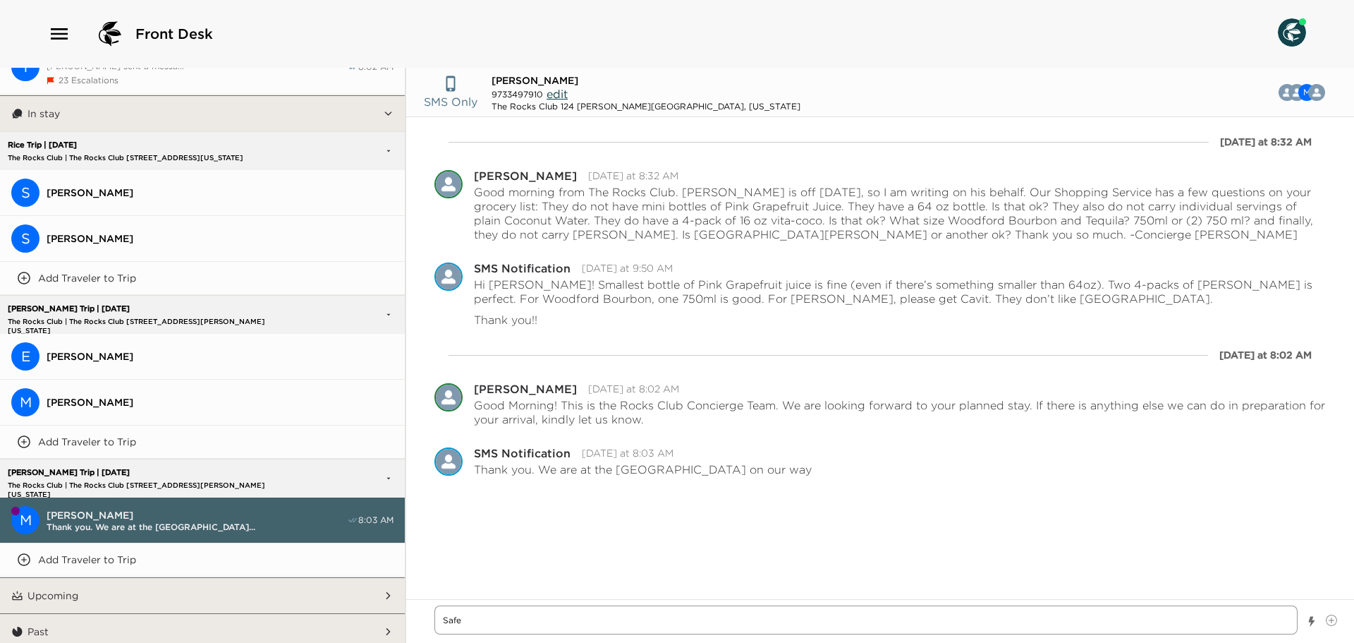
type textarea "x"
type textarea "Safe T"
type textarea "x"
type textarea "Safe Tr"
type textarea "x"
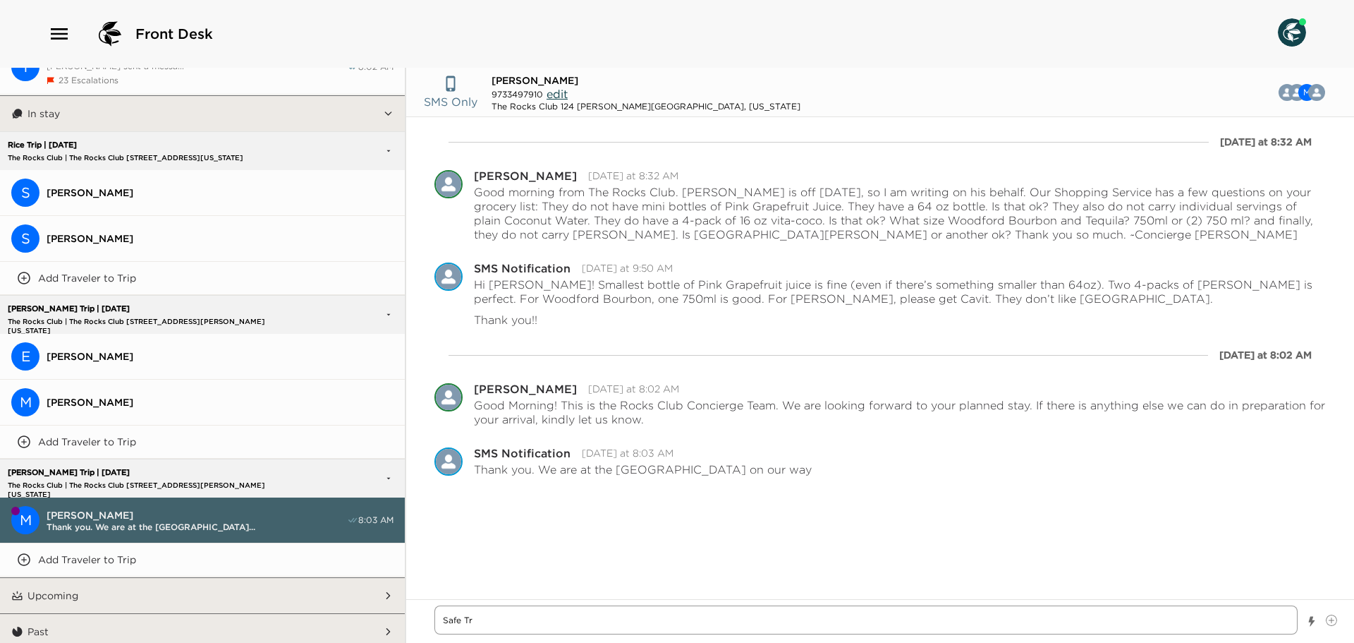
type textarea "Safe Tra"
type textarea "x"
type textarea "Safe Trav"
type textarea "x"
type textarea "Safe Trave"
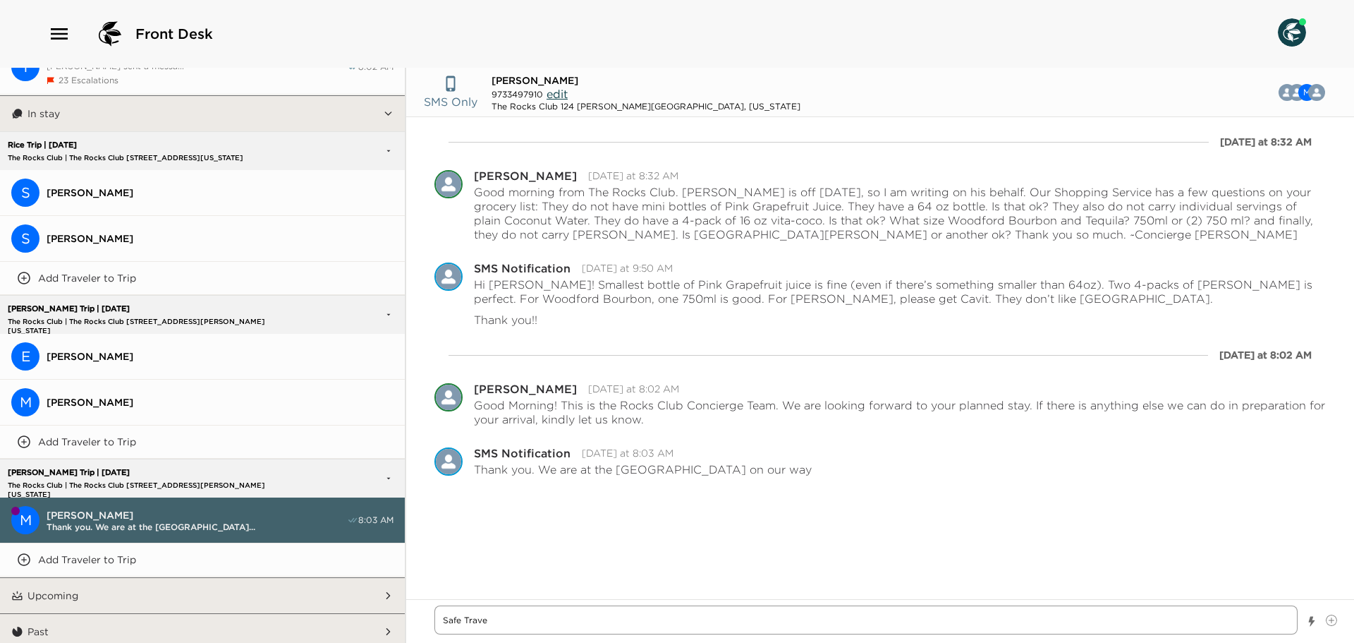
type textarea "x"
type textarea "Safe Travel"
type textarea "x"
type textarea "Safe Travels"
type textarea "x"
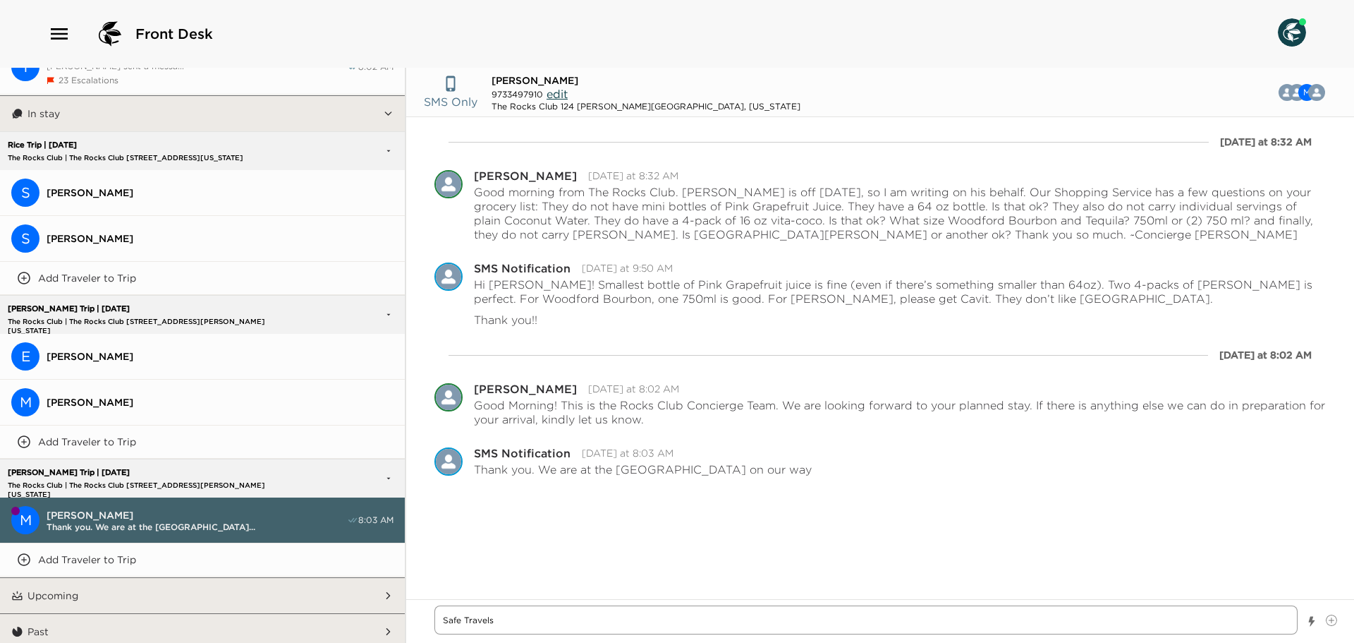
type textarea "Safe Travels."
type textarea "x"
type textarea "Safe Travels.."
type textarea "x"
type textarea "Safe Travels..."
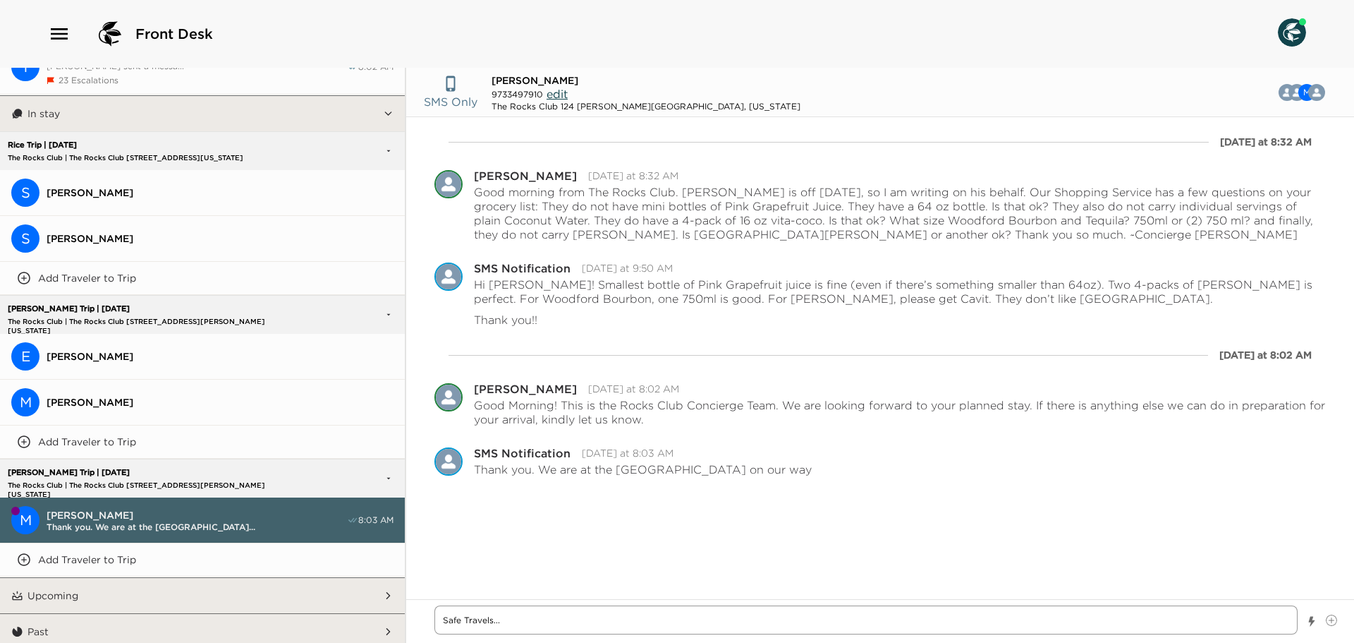
type textarea "x"
type textarea "Safe Travels...."
type textarea "x"
type textarea "Safe Travels....."
type textarea "x"
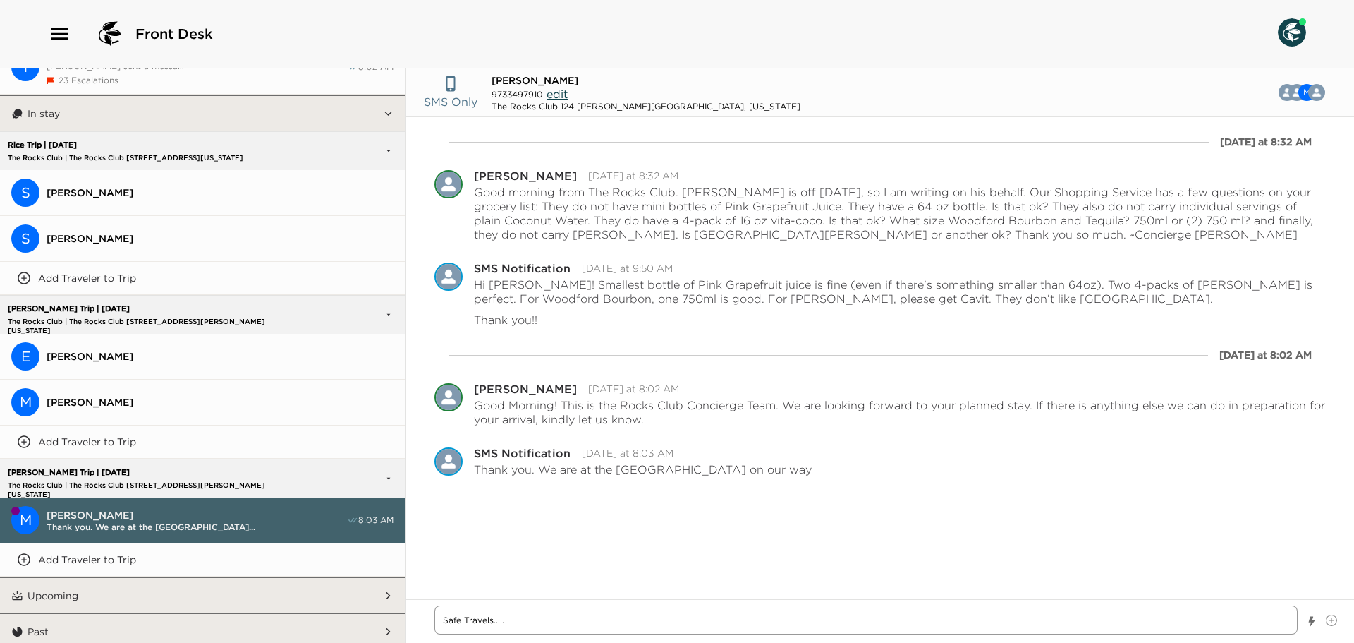
type textarea "Safe Travels....."
type textarea "x"
click at [534, 618] on textarea "Write a message" at bounding box center [866, 619] width 863 height 29
type textarea "x"
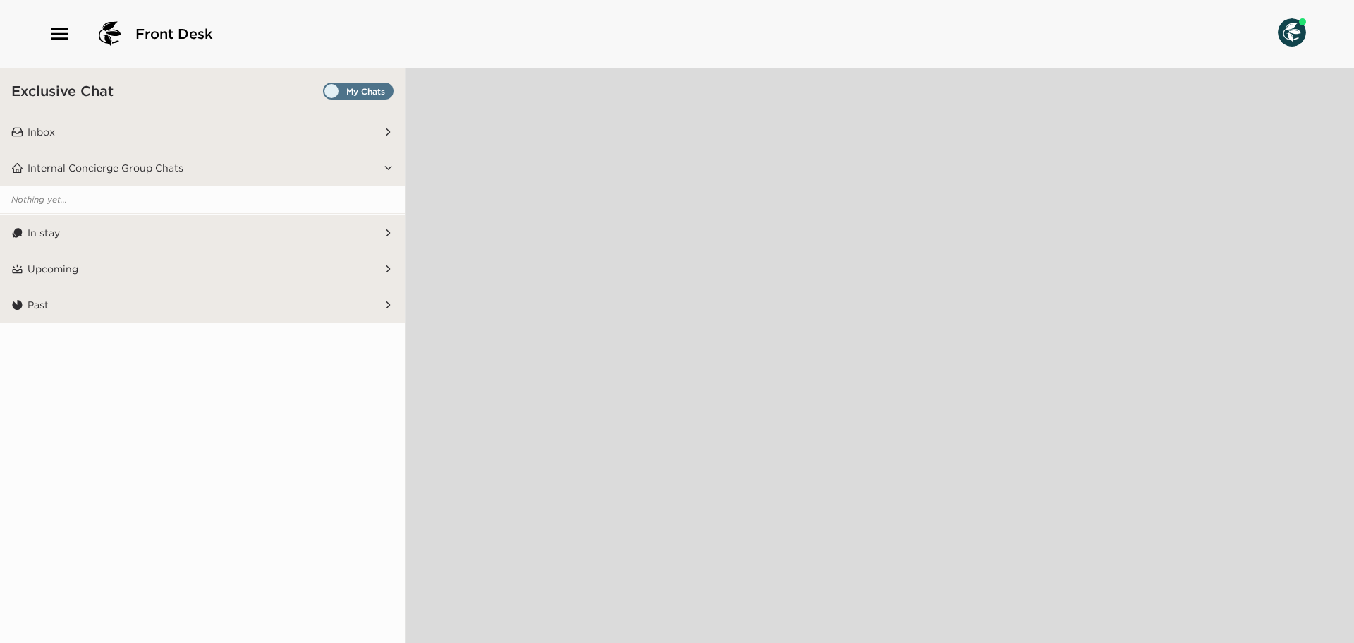
click at [389, 94] on span "Set all destinations" at bounding box center [358, 94] width 71 height 17
click at [326, 94] on input "Set all destinations" at bounding box center [326, 94] width 0 height 0
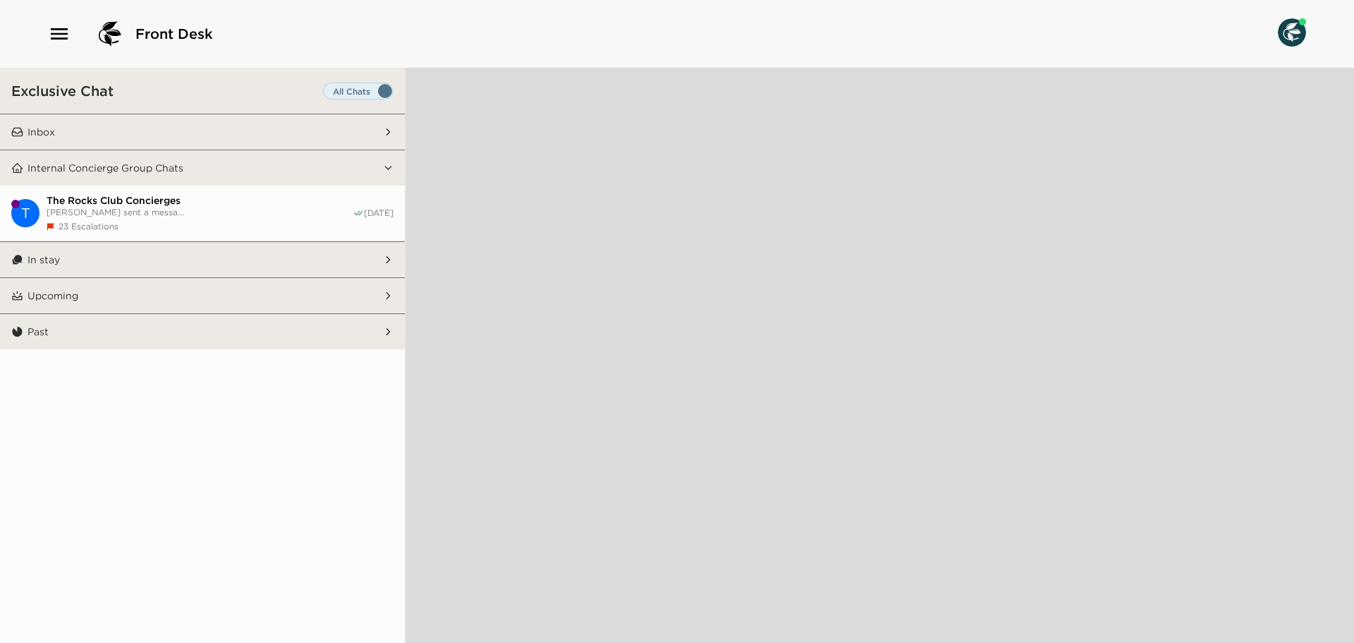
click at [291, 135] on button "Inbox" at bounding box center [203, 131] width 360 height 35
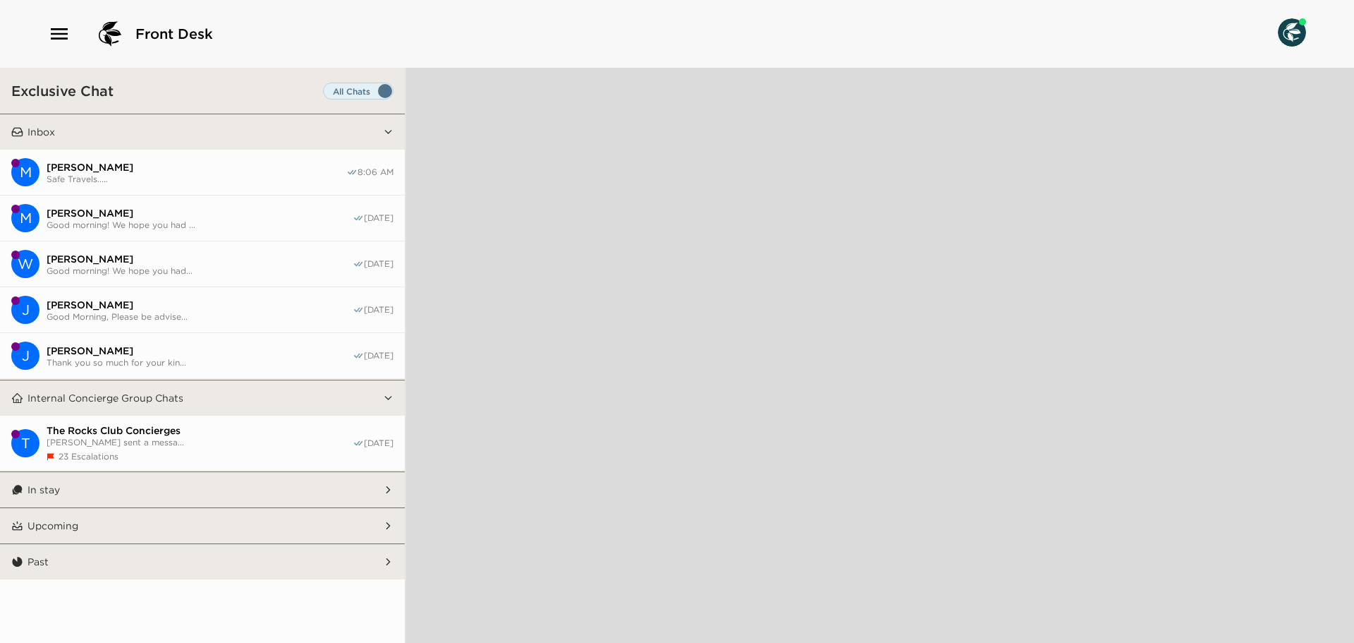
click at [267, 487] on button "In stay" at bounding box center [203, 489] width 360 height 35
